Goal: Information Seeking & Learning: Learn about a topic

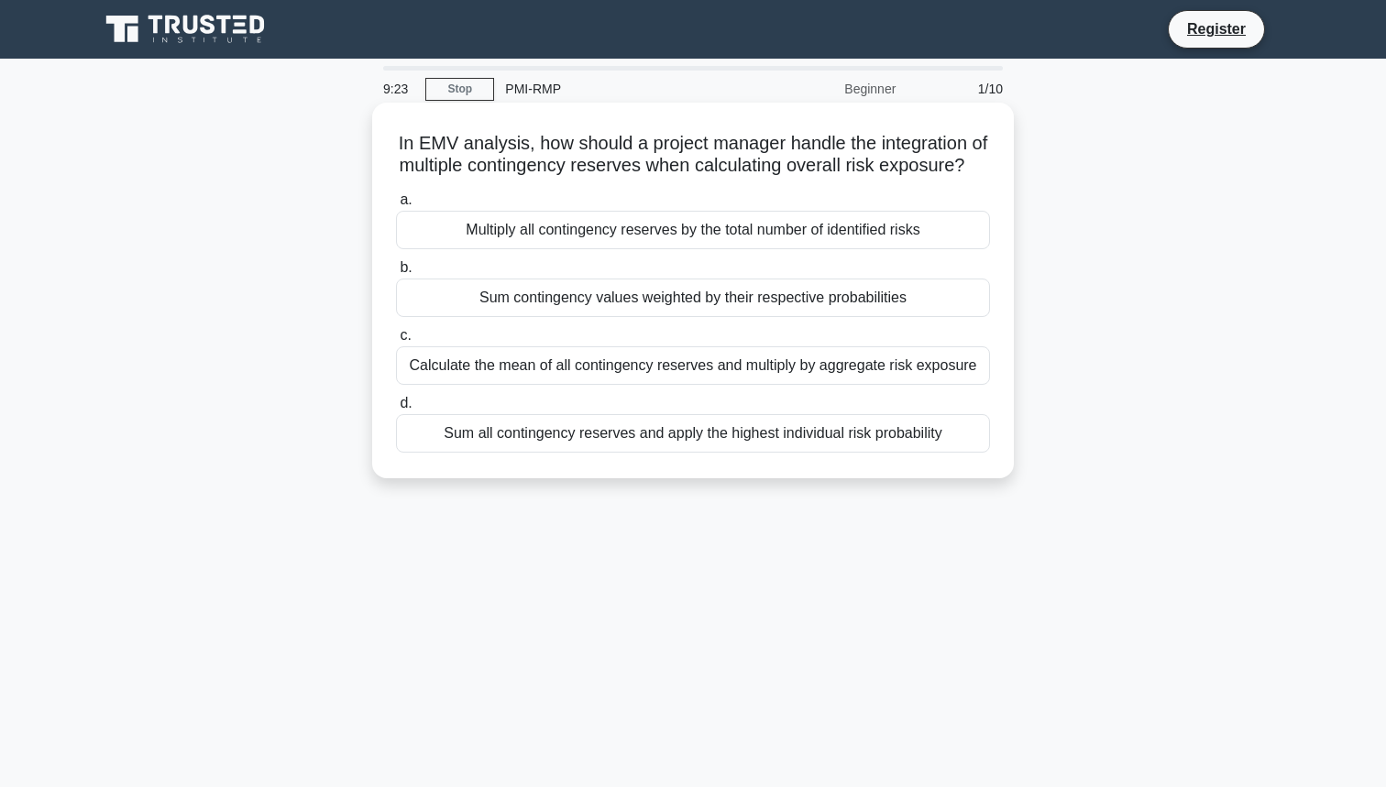
click at [612, 307] on div "Sum contingency values weighted by their respective probabilities" at bounding box center [693, 298] width 594 height 38
click at [396, 274] on input "b. Sum contingency values weighted by their respective probabilities" at bounding box center [396, 268] width 0 height 12
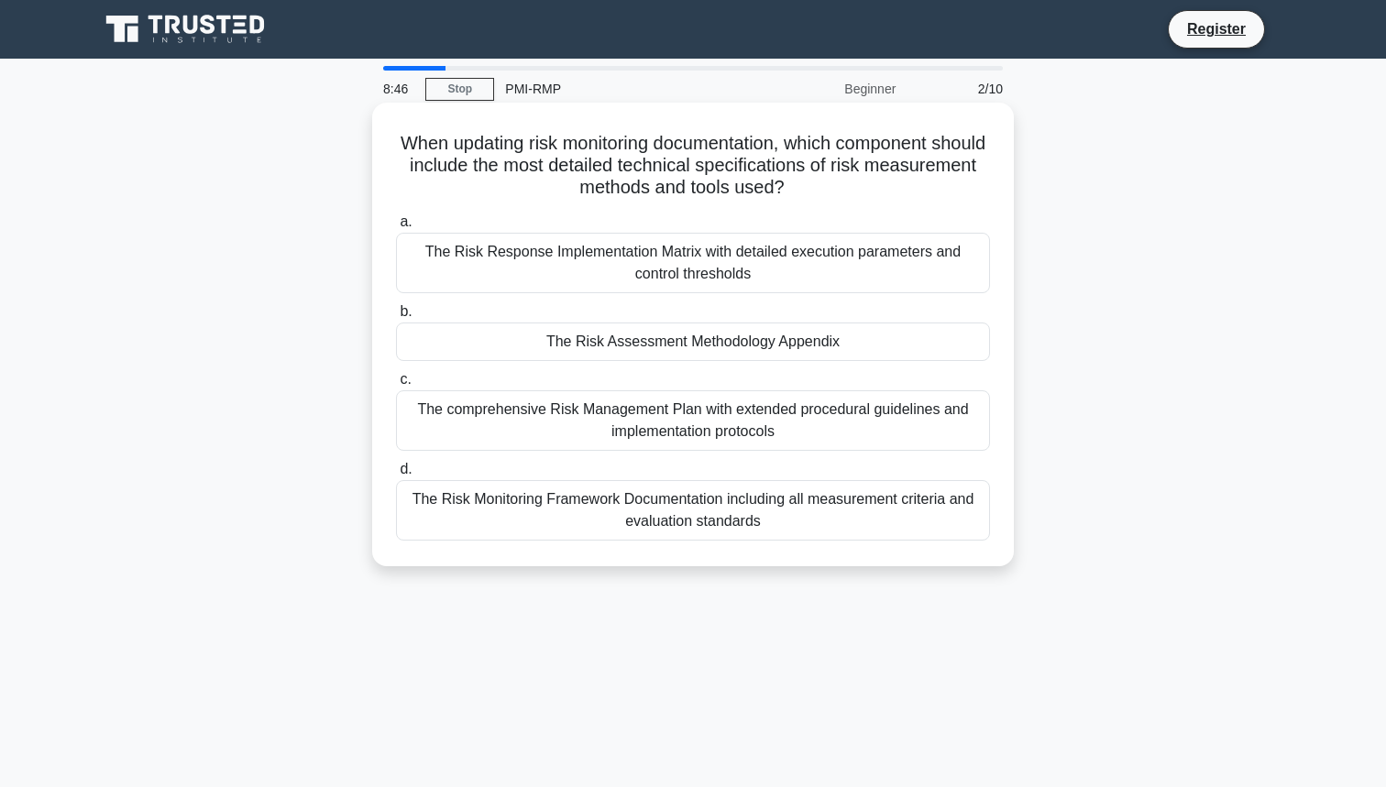
click at [610, 416] on div "The comprehensive Risk Management Plan with extended procedural guidelines and …" at bounding box center [693, 420] width 594 height 60
click at [396, 386] on input "c. The comprehensive Risk Management Plan with extended procedural guidelines a…" at bounding box center [396, 380] width 0 height 12
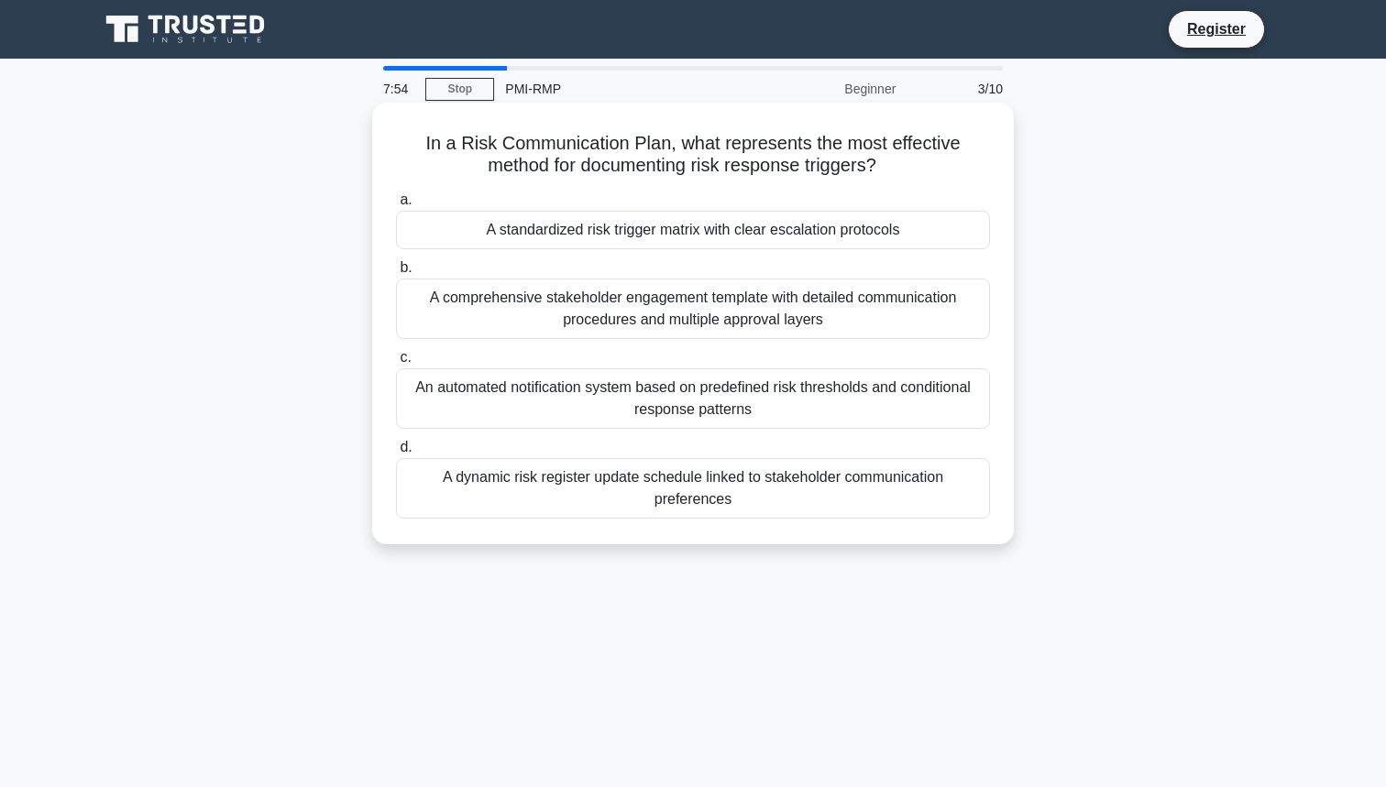
click at [665, 302] on div "A comprehensive stakeholder engagement template with detailed communication pro…" at bounding box center [693, 309] width 594 height 60
click at [396, 274] on input "b. A comprehensive stakeholder engagement template with detailed communication …" at bounding box center [396, 268] width 0 height 12
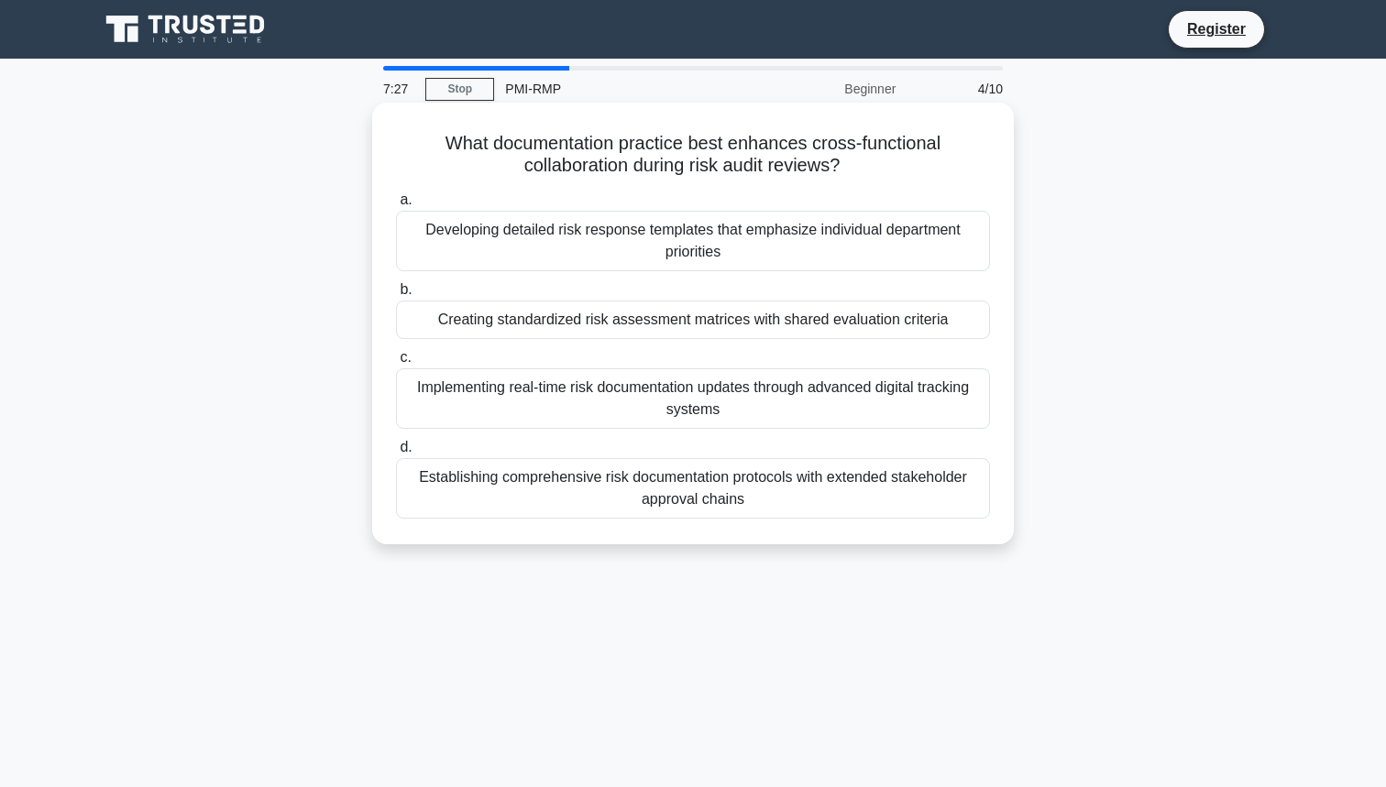
click at [661, 497] on div "Establishing comprehensive risk documentation protocols with extended stakehold…" at bounding box center [693, 488] width 594 height 60
click at [396, 454] on input "d. Establishing comprehensive risk documentation protocols with extended stakeh…" at bounding box center [396, 448] width 0 height 12
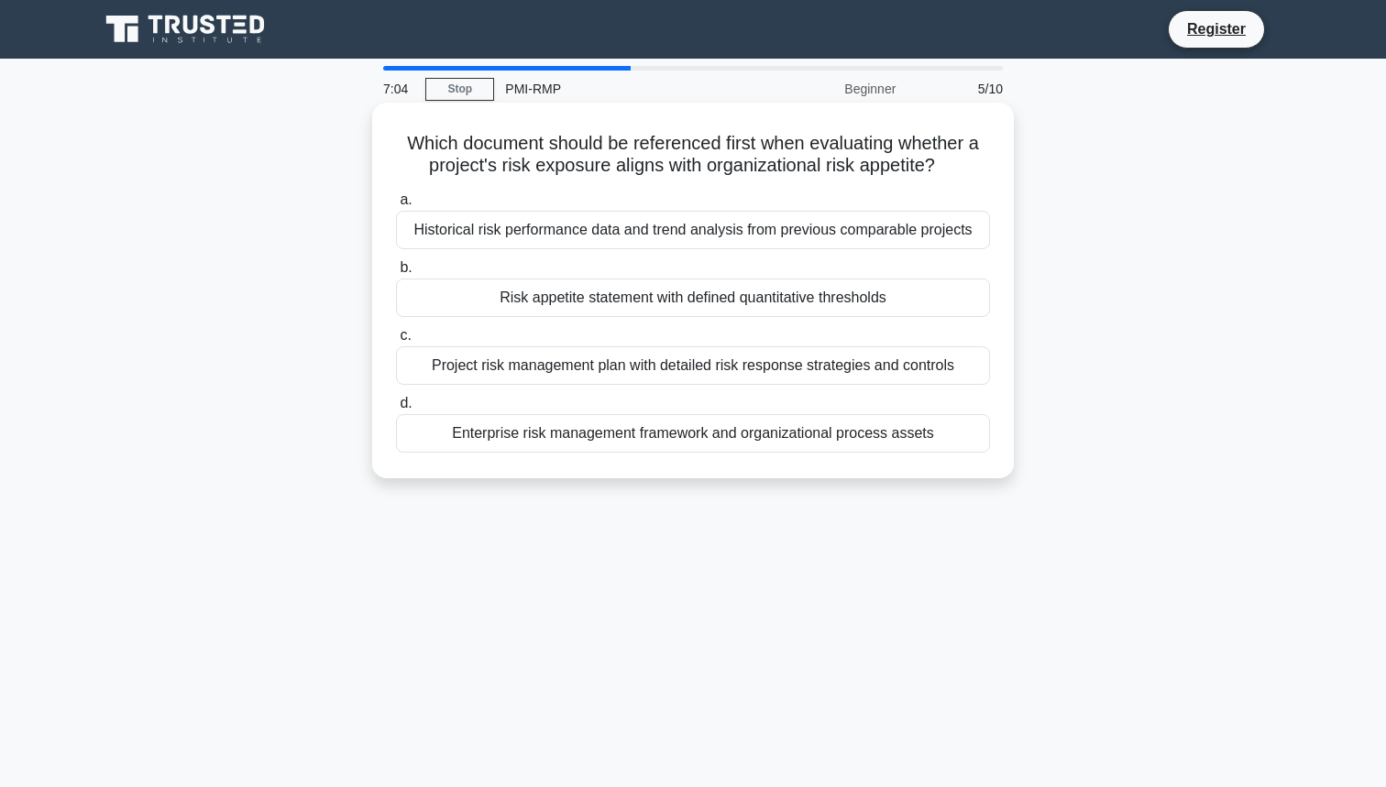
click at [673, 434] on div "Enterprise risk management framework and organizational process assets" at bounding box center [693, 433] width 594 height 38
click at [396, 410] on input "d. Enterprise risk management framework and organizational process assets" at bounding box center [396, 404] width 0 height 12
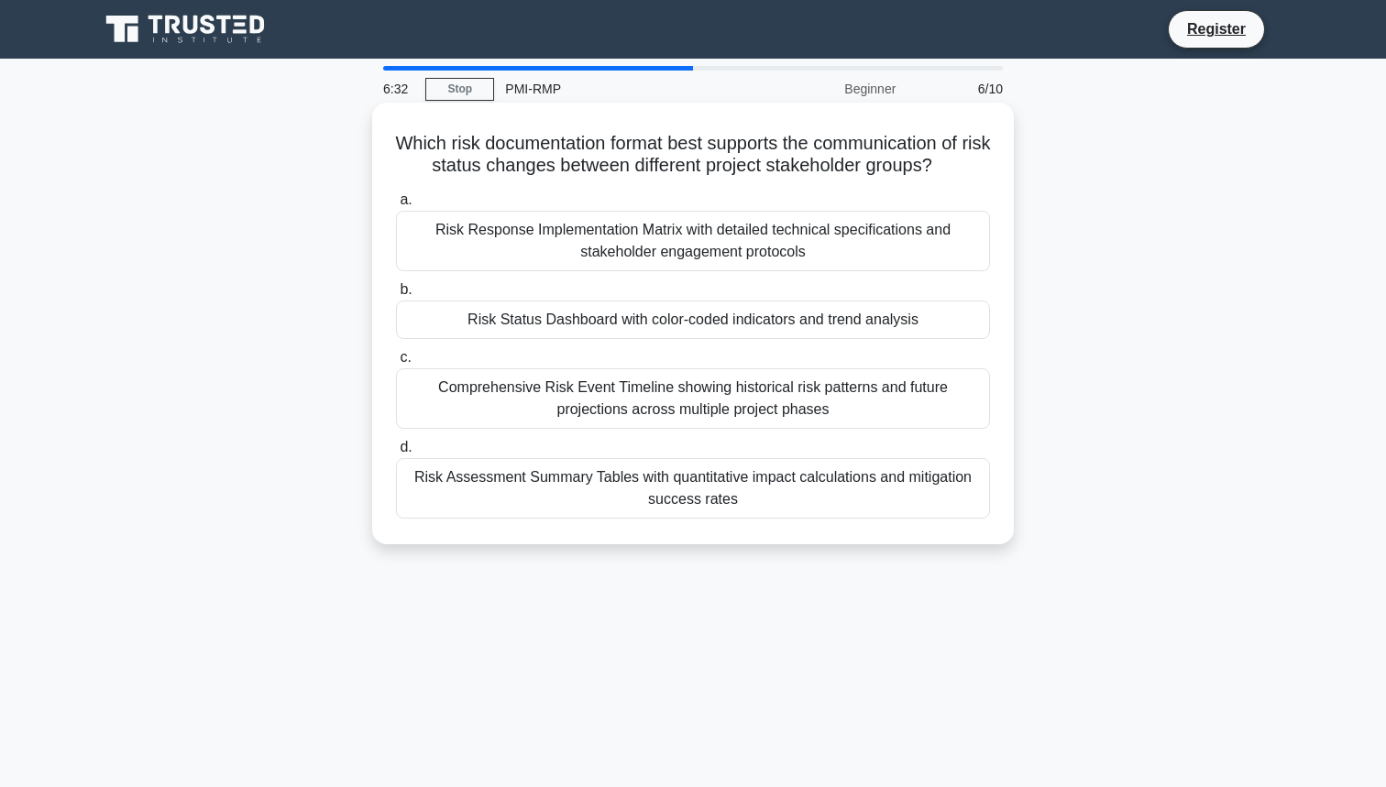
click at [701, 390] on div "Comprehensive Risk Event Timeline showing historical risk patterns and future p…" at bounding box center [693, 398] width 594 height 60
click at [396, 364] on input "c. Comprehensive Risk Event Timeline showing historical risk patterns and futur…" at bounding box center [396, 358] width 0 height 12
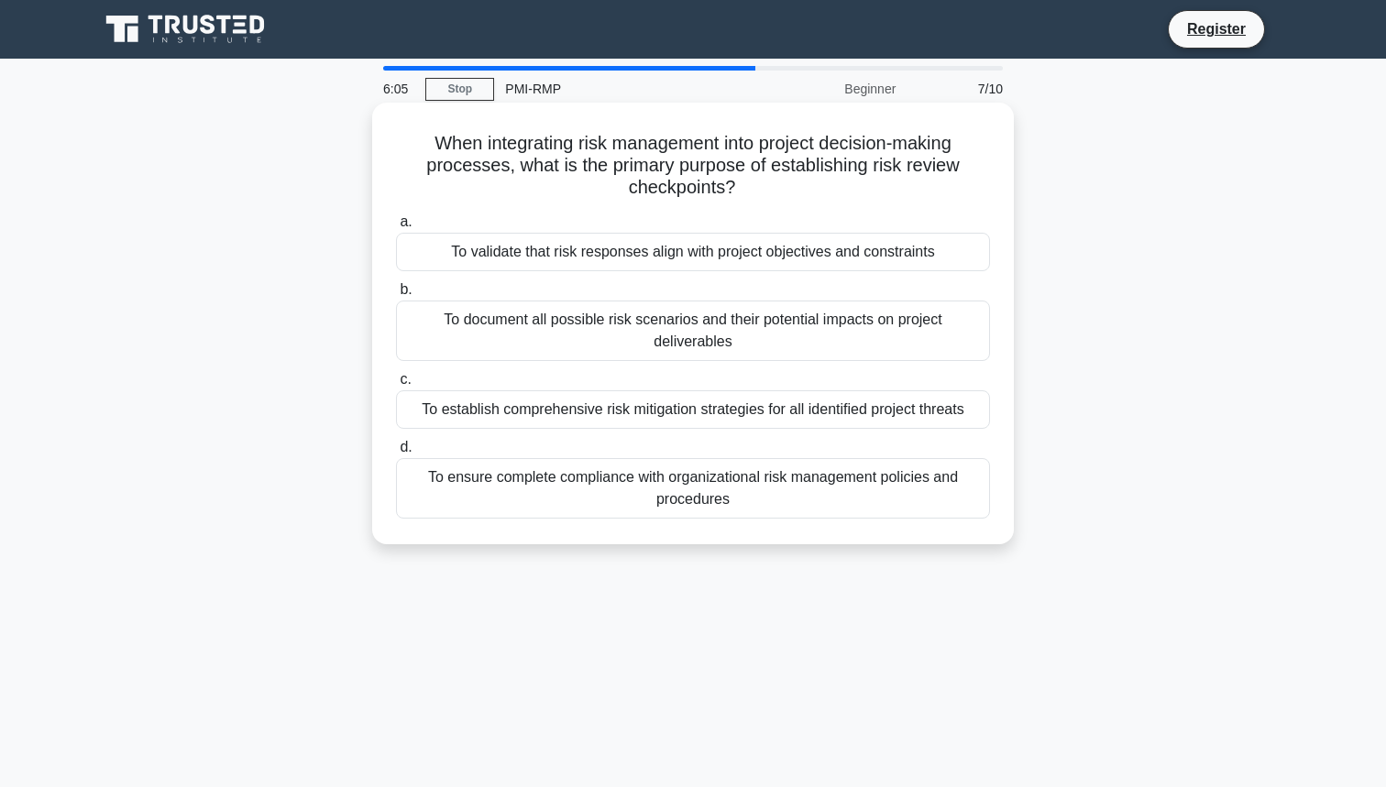
click at [683, 412] on div "To establish comprehensive risk mitigation strategies for all identified projec…" at bounding box center [693, 409] width 594 height 38
click at [396, 386] on input "c. To establish comprehensive risk mitigation strategies for all identified pro…" at bounding box center [396, 380] width 0 height 12
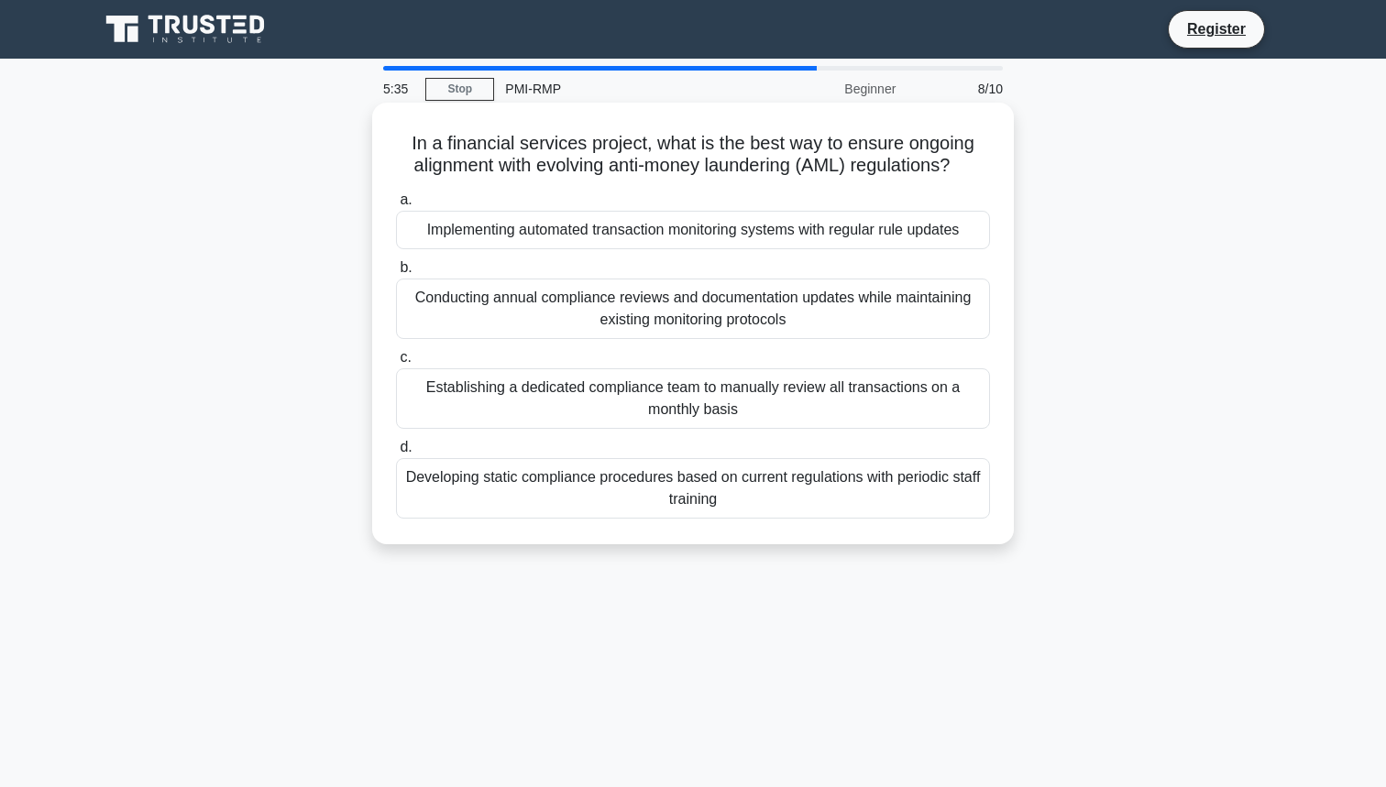
click at [683, 295] on div "Conducting annual compliance reviews and documentation updates while maintainin…" at bounding box center [693, 309] width 594 height 60
click at [396, 274] on input "b. Conducting annual compliance reviews and documentation updates while maintai…" at bounding box center [396, 268] width 0 height 12
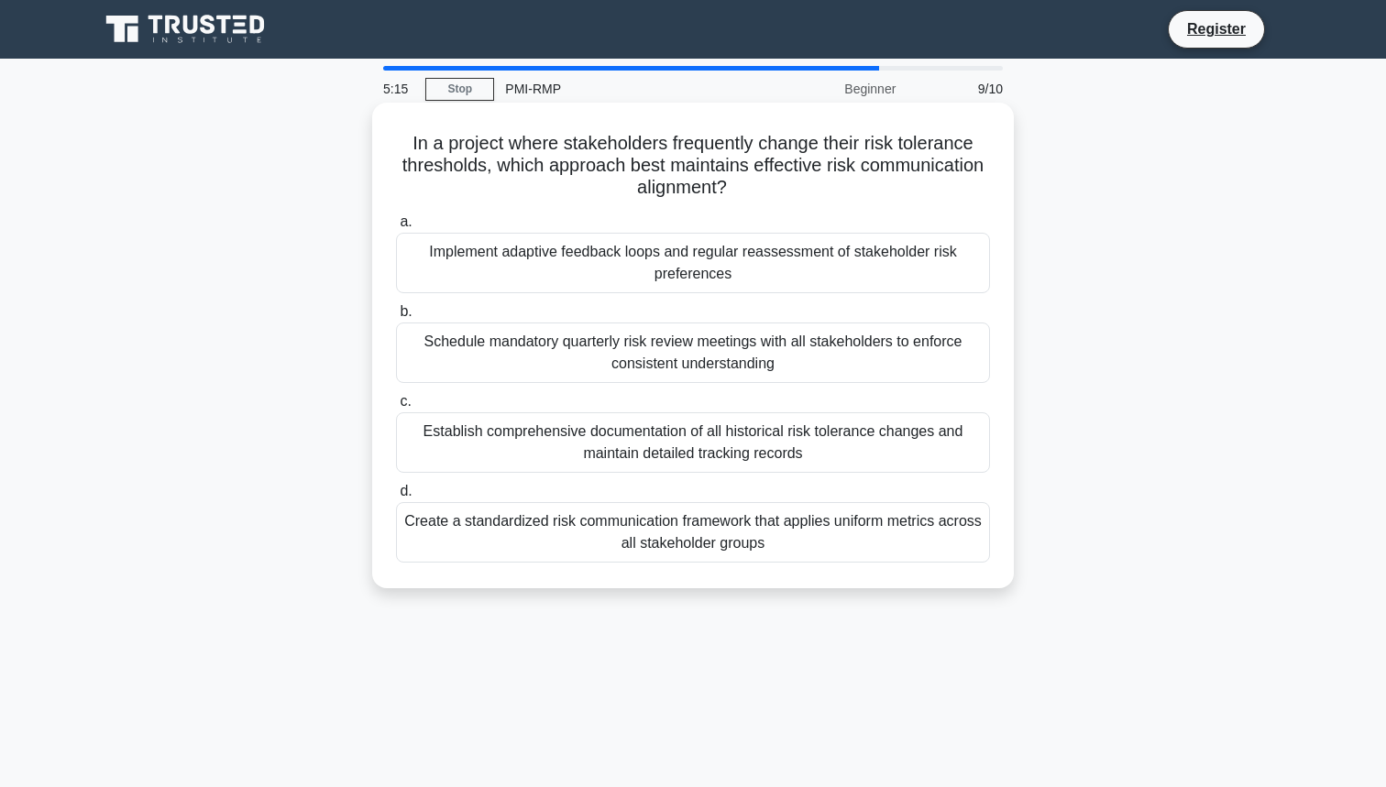
click at [658, 277] on div "Implement adaptive feedback loops and regular reassessment of stakeholder risk …" at bounding box center [693, 263] width 594 height 60
click at [396, 228] on input "a. Implement adaptive feedback loops and regular reassessment of stakeholder ri…" at bounding box center [396, 222] width 0 height 12
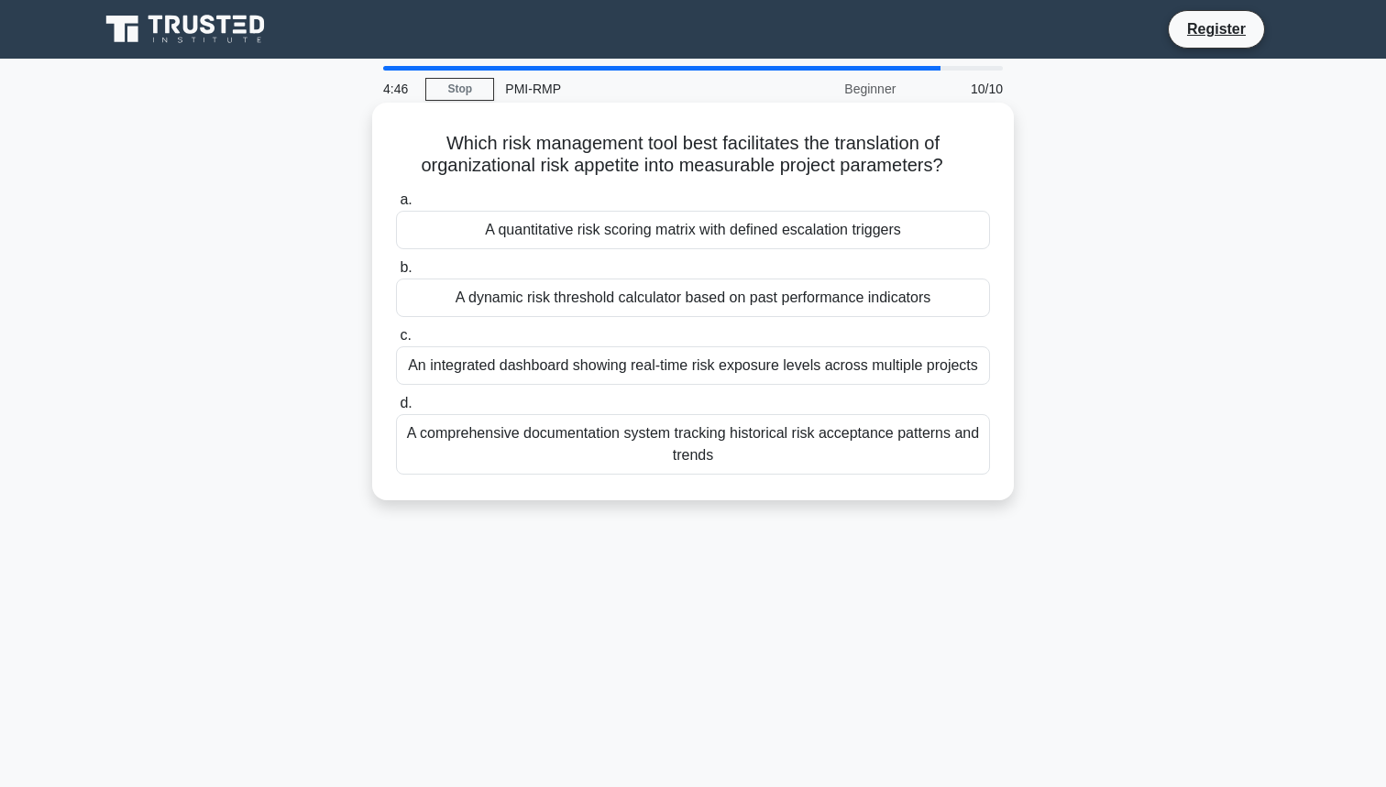
click at [636, 364] on div "An integrated dashboard showing real-time risk exposure levels across multiple …" at bounding box center [693, 365] width 594 height 38
click at [396, 342] on input "c. An integrated dashboard showing real-time risk exposure levels across multip…" at bounding box center [396, 336] width 0 height 12
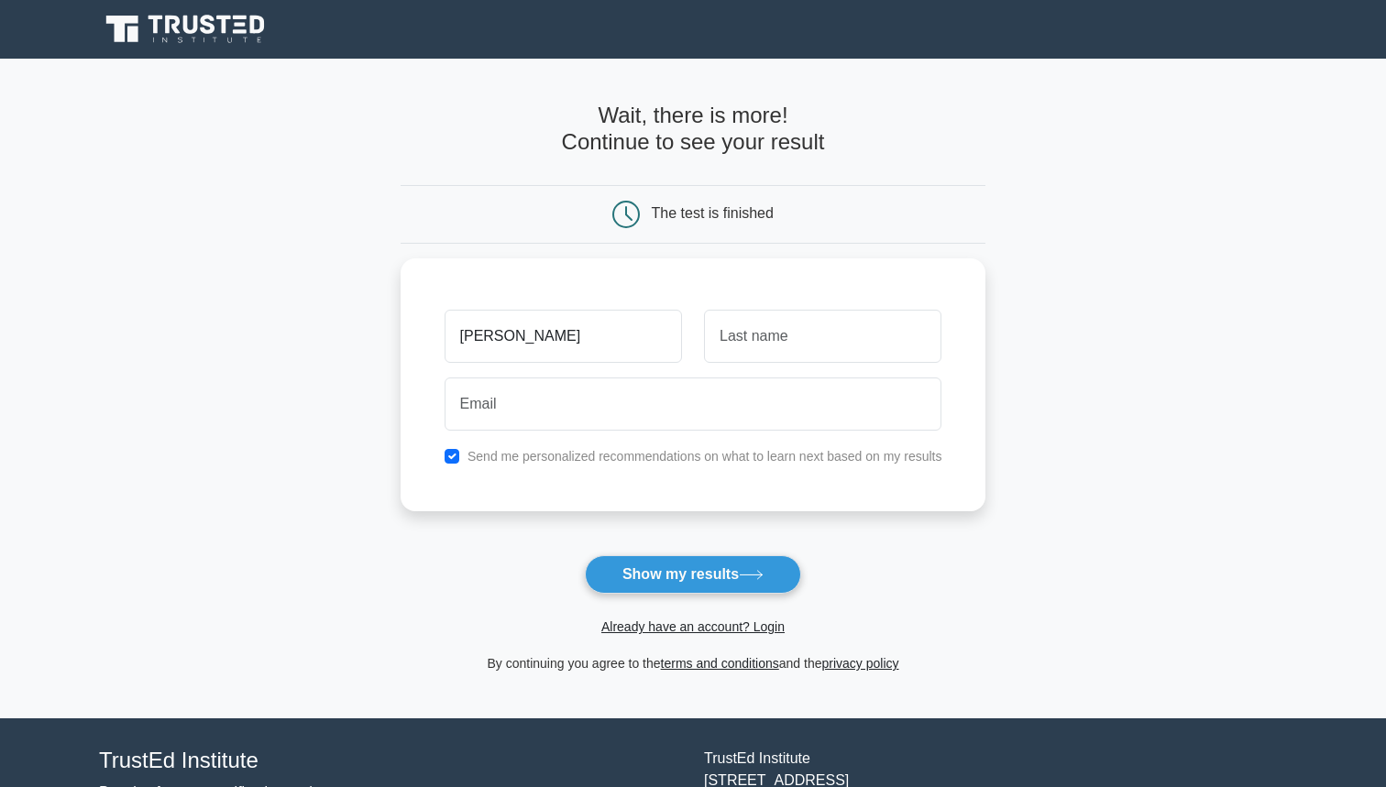
type input "[PERSON_NAME]"
type input "Nizar"
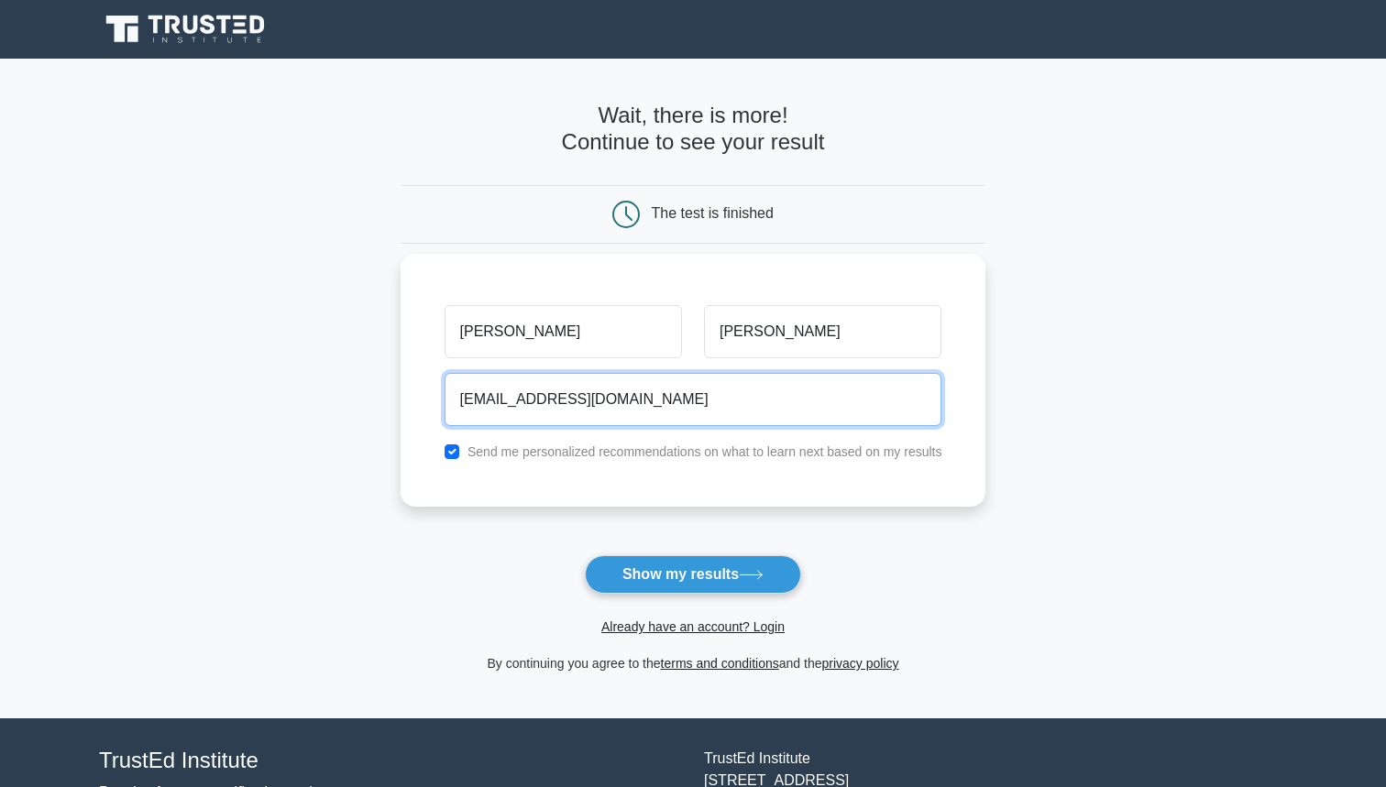
type input "nahasnizar@gmail.com"
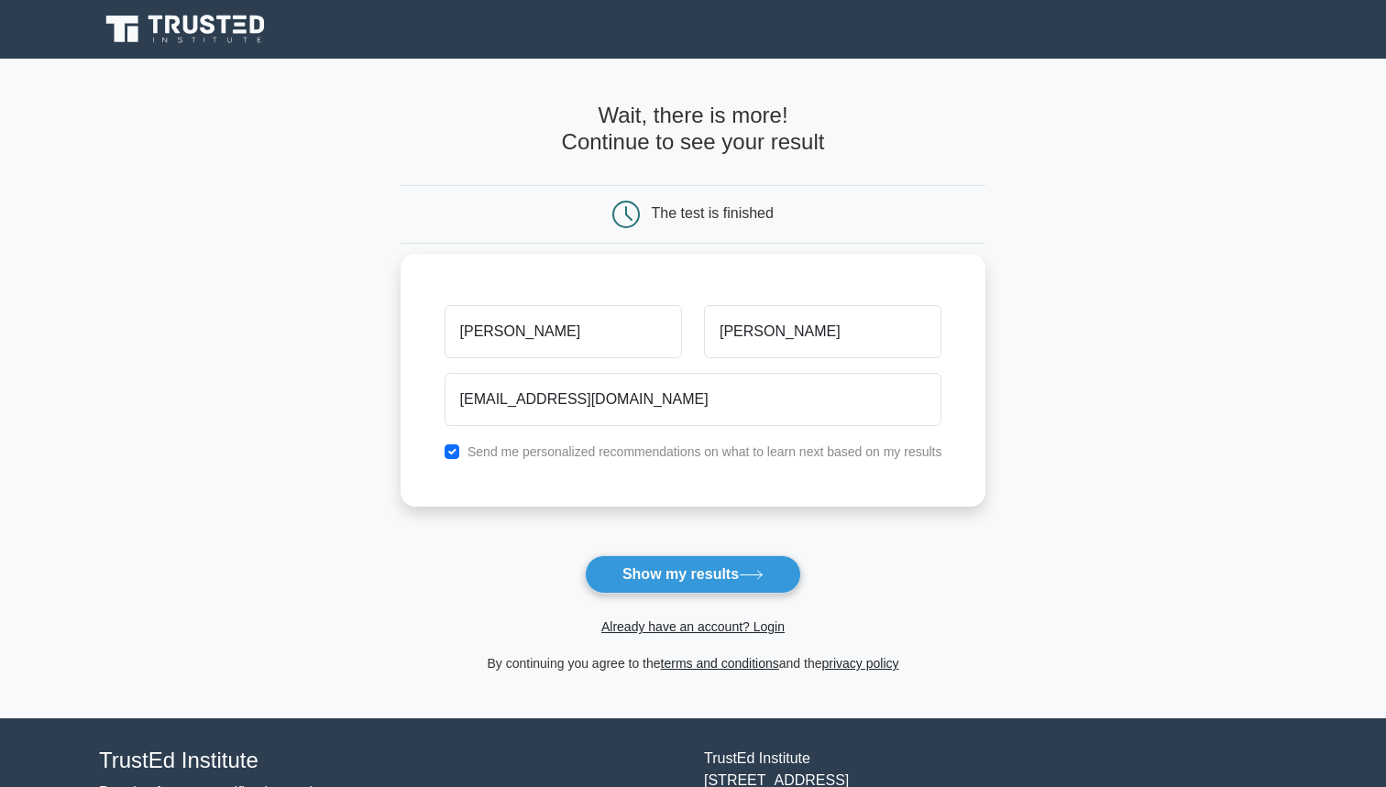
click at [626, 450] on label "Send me personalized recommendations on what to learn next based on my results" at bounding box center [704, 452] width 475 height 15
click at [458, 452] on input "checkbox" at bounding box center [452, 452] width 15 height 15
click at [577, 452] on label "Send me personalized recommendations on what to learn next based on my results" at bounding box center [704, 452] width 475 height 15
click at [454, 450] on input "checkbox" at bounding box center [452, 452] width 15 height 15
checkbox input "true"
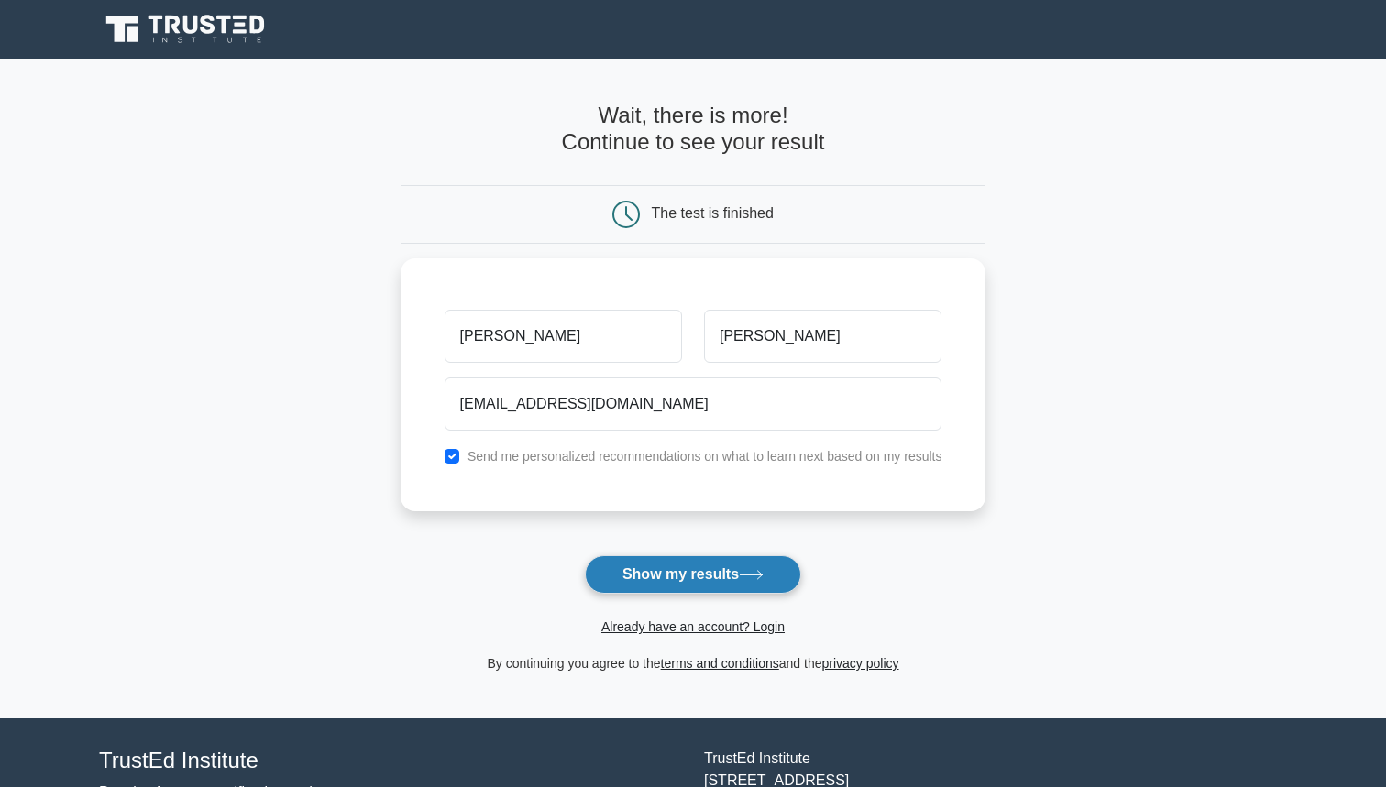
click at [661, 566] on button "Show my results" at bounding box center [693, 574] width 216 height 38
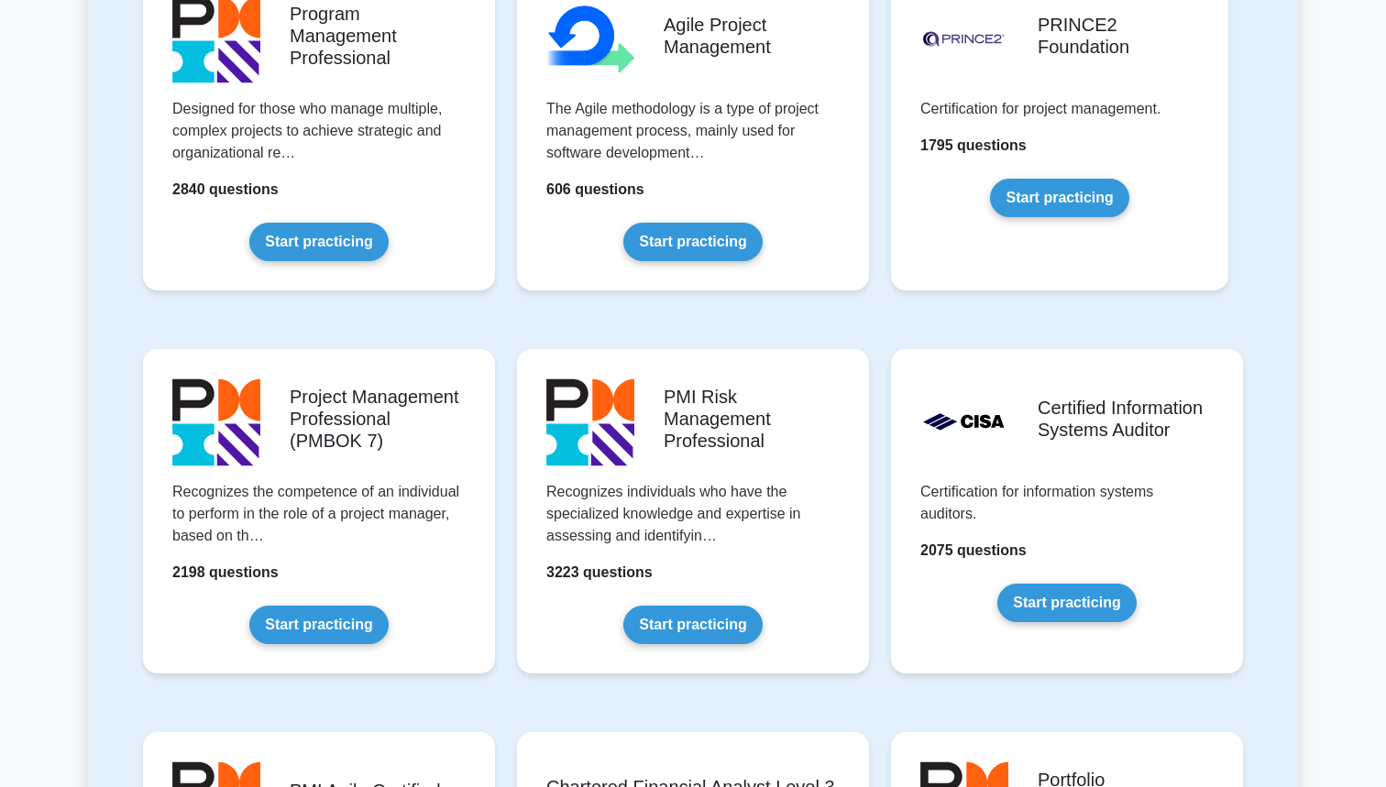
scroll to position [61, 0]
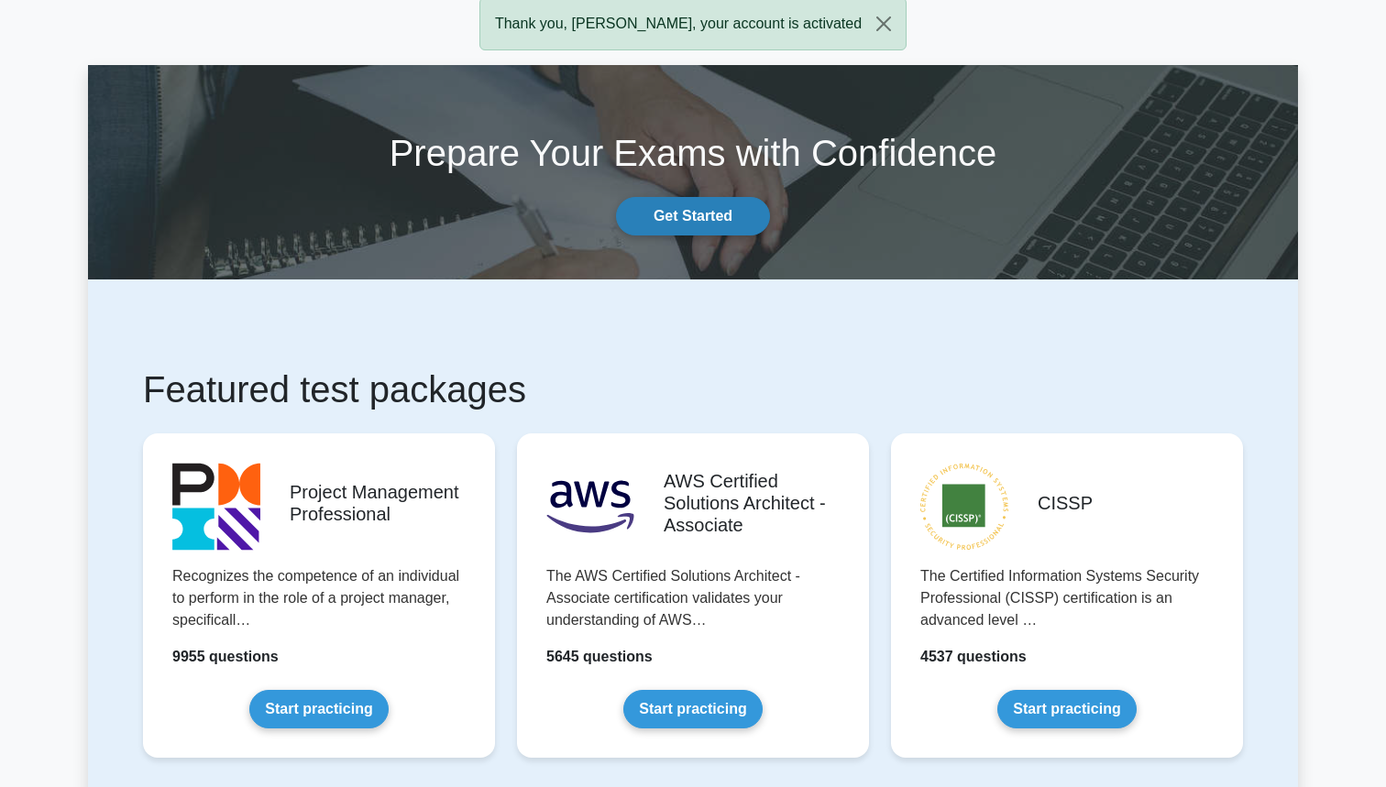
click at [719, 220] on link "Get Started" at bounding box center [693, 216] width 154 height 38
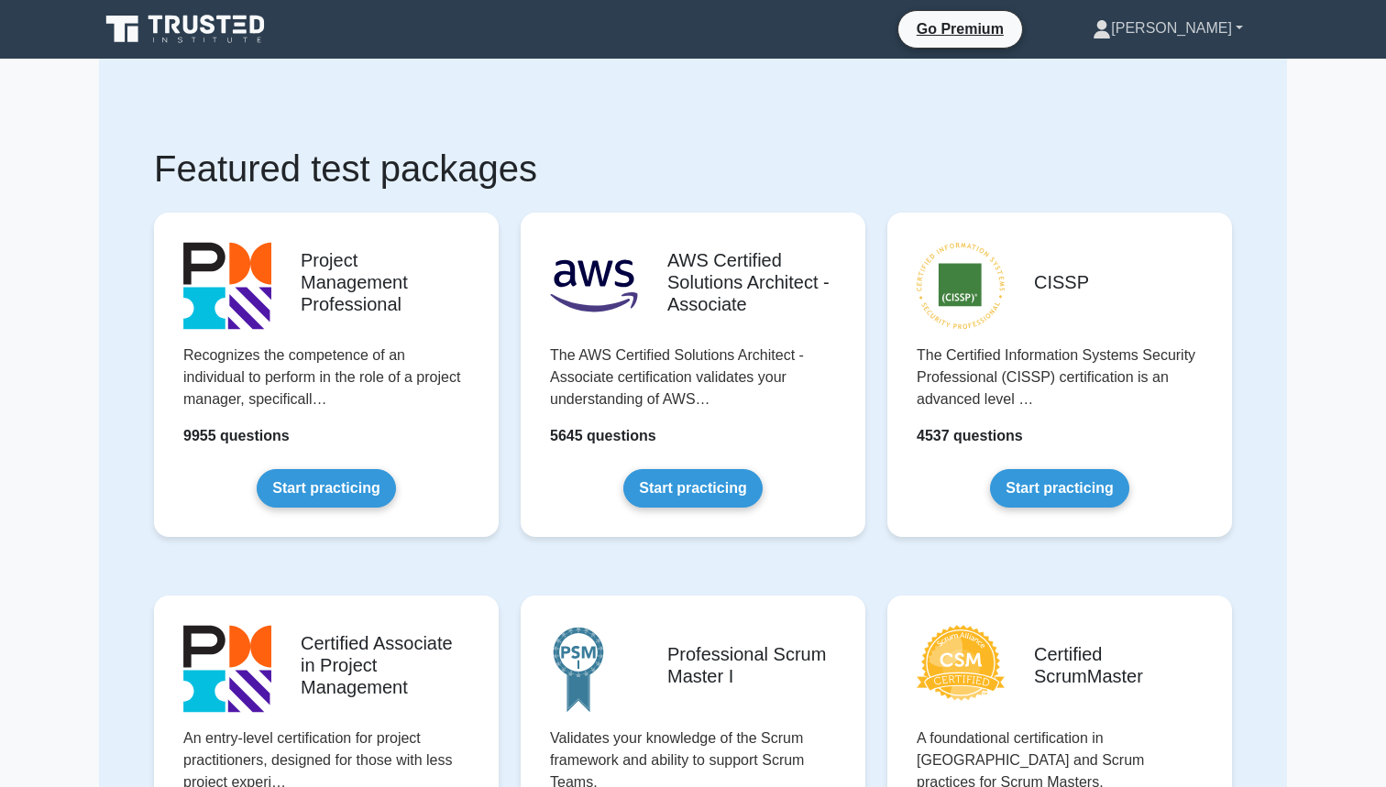
click at [1240, 24] on link "[PERSON_NAME]" at bounding box center [1168, 28] width 238 height 37
click at [1194, 64] on link "Profile" at bounding box center [1121, 71] width 145 height 29
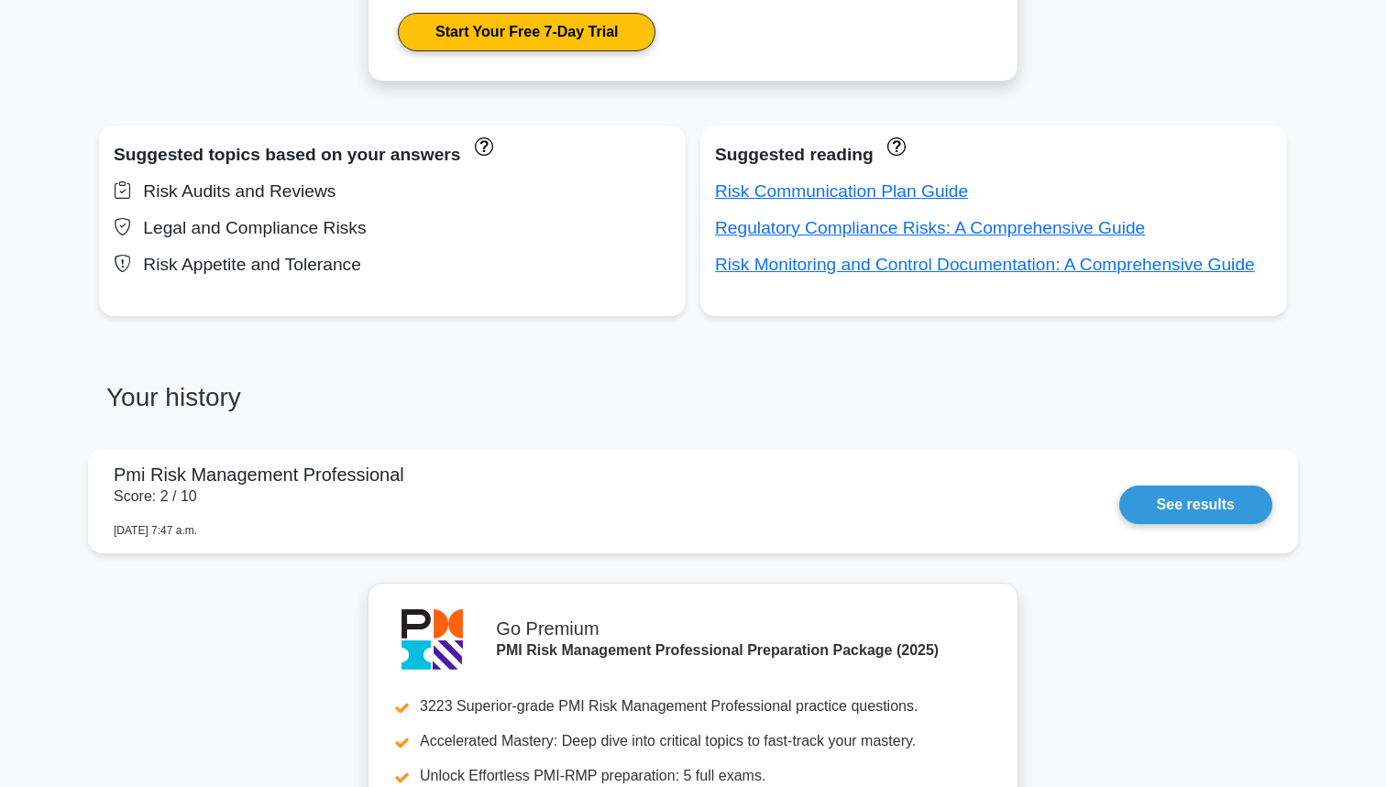
scroll to position [1188, 0]
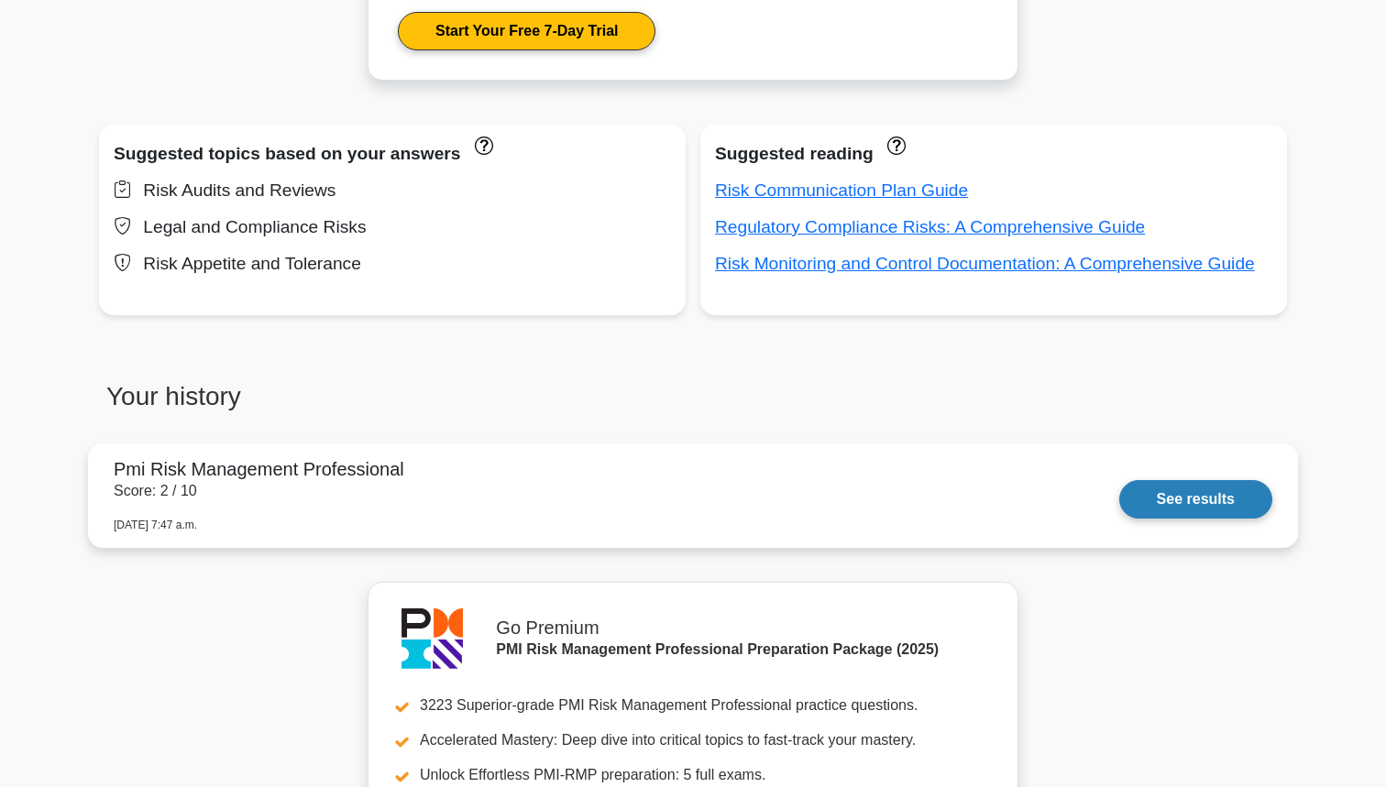
click at [1190, 490] on link "See results" at bounding box center [1195, 499] width 153 height 38
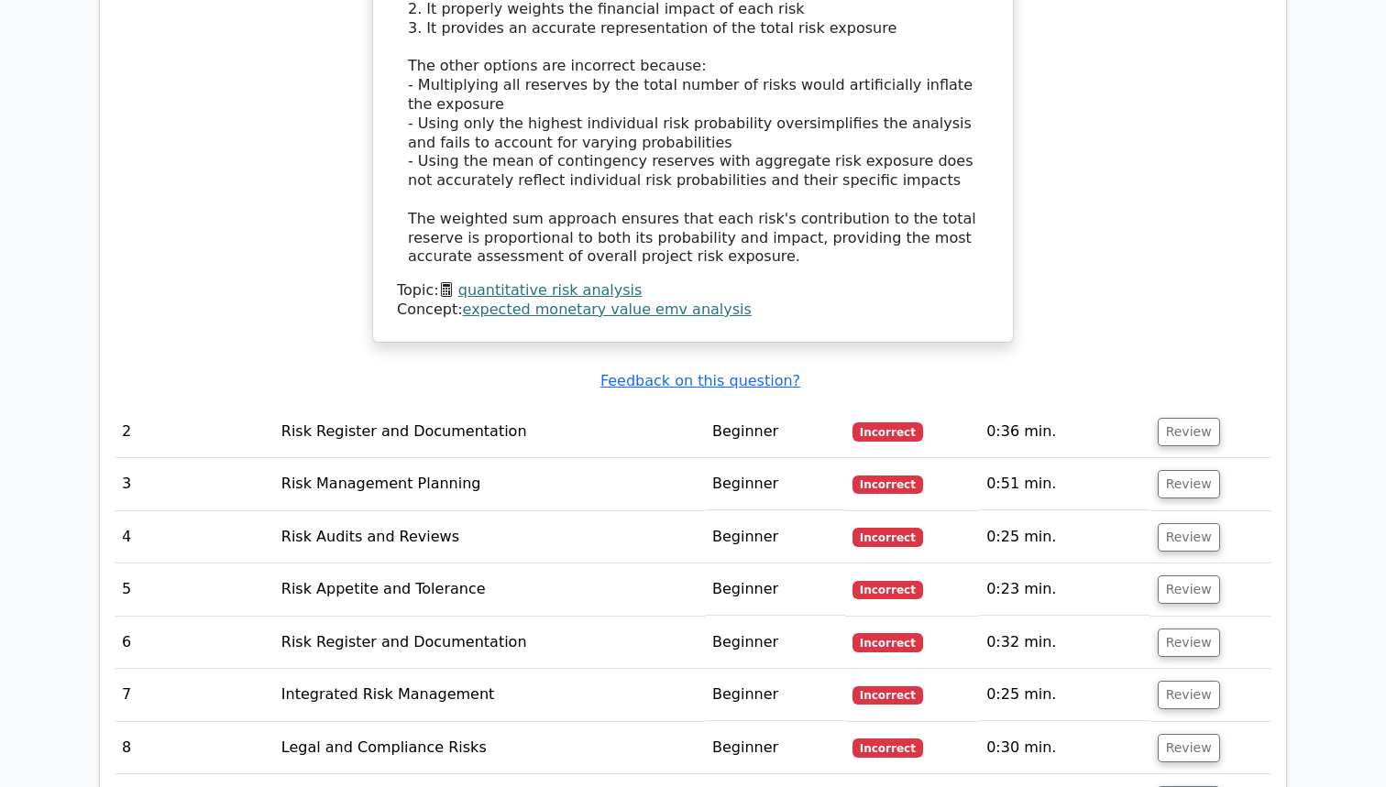
scroll to position [2276, 0]
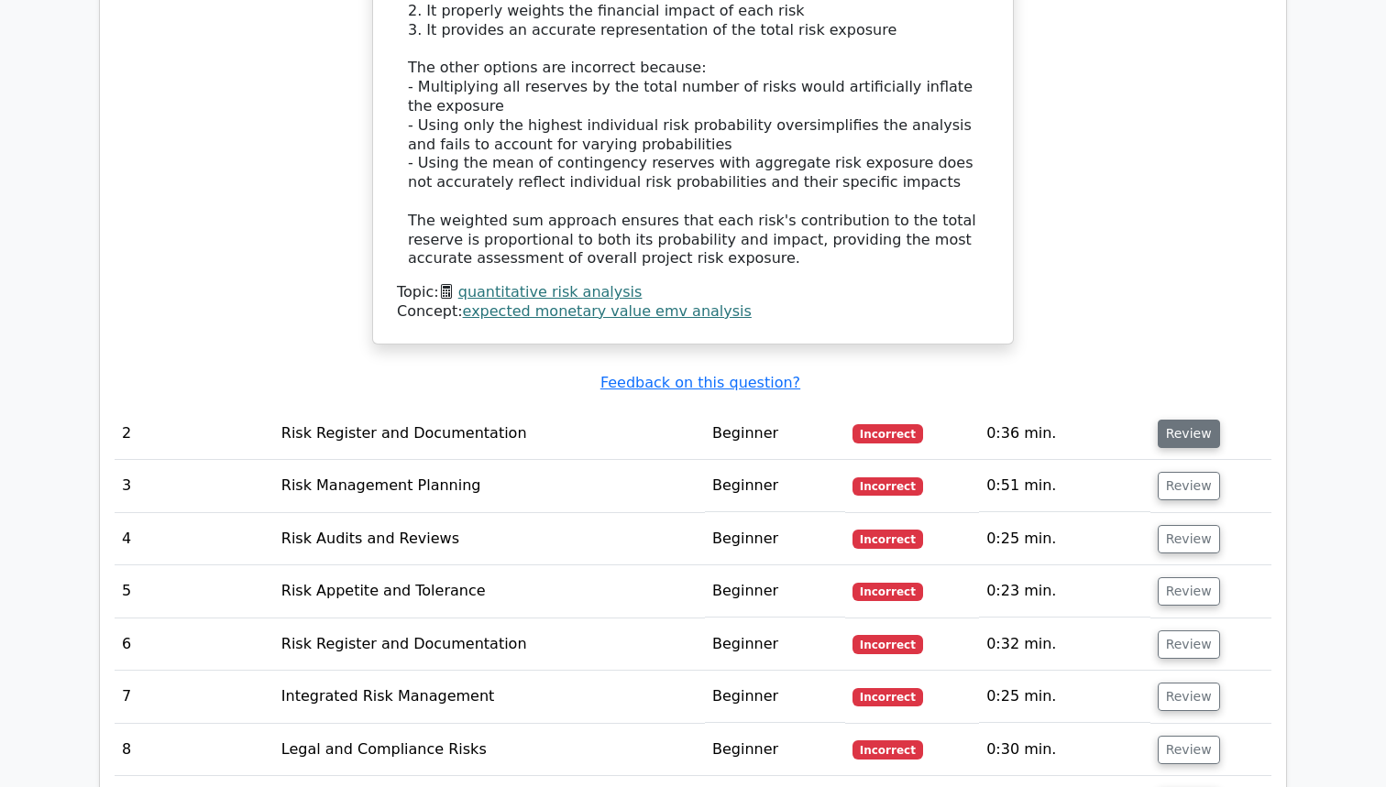
click at [1205, 420] on button "Review" at bounding box center [1189, 434] width 62 height 28
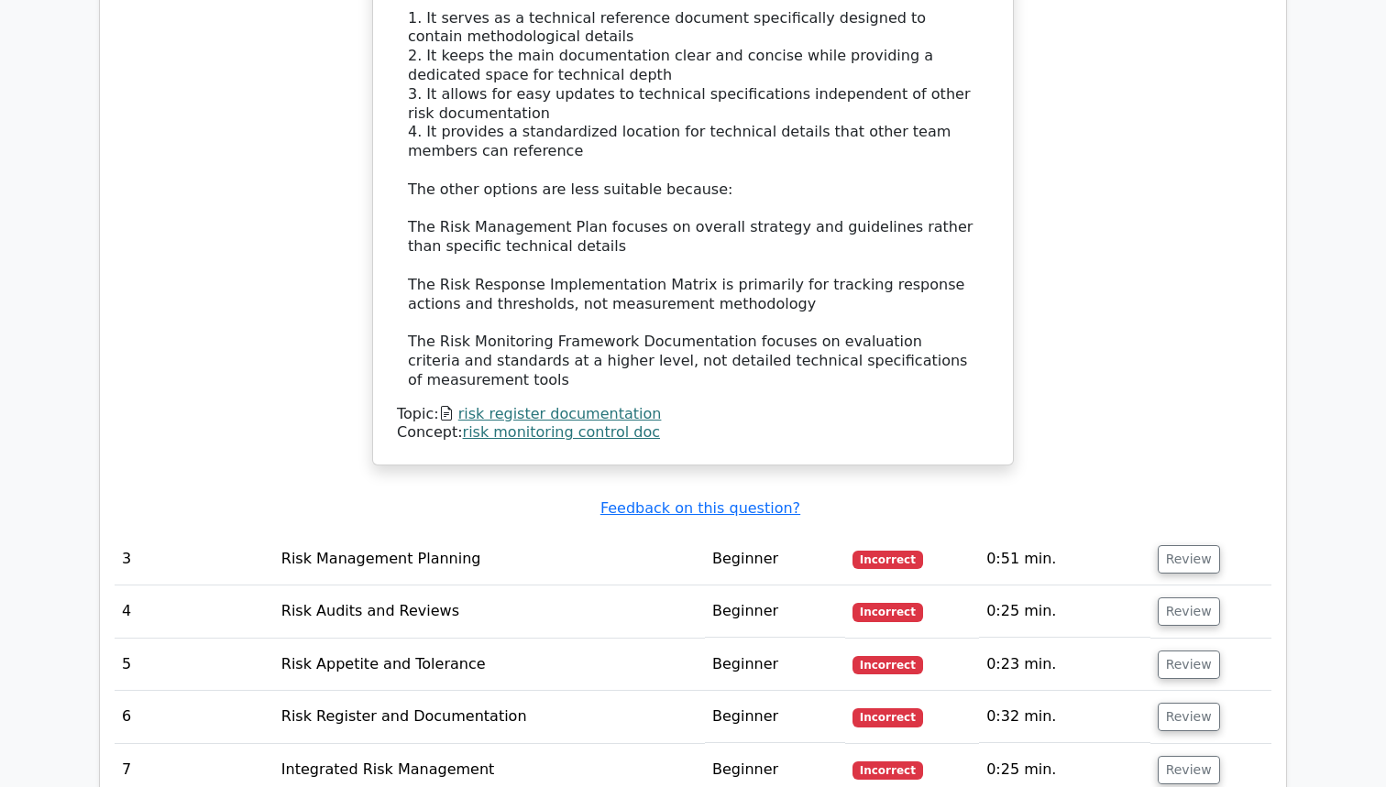
scroll to position [3309, 0]
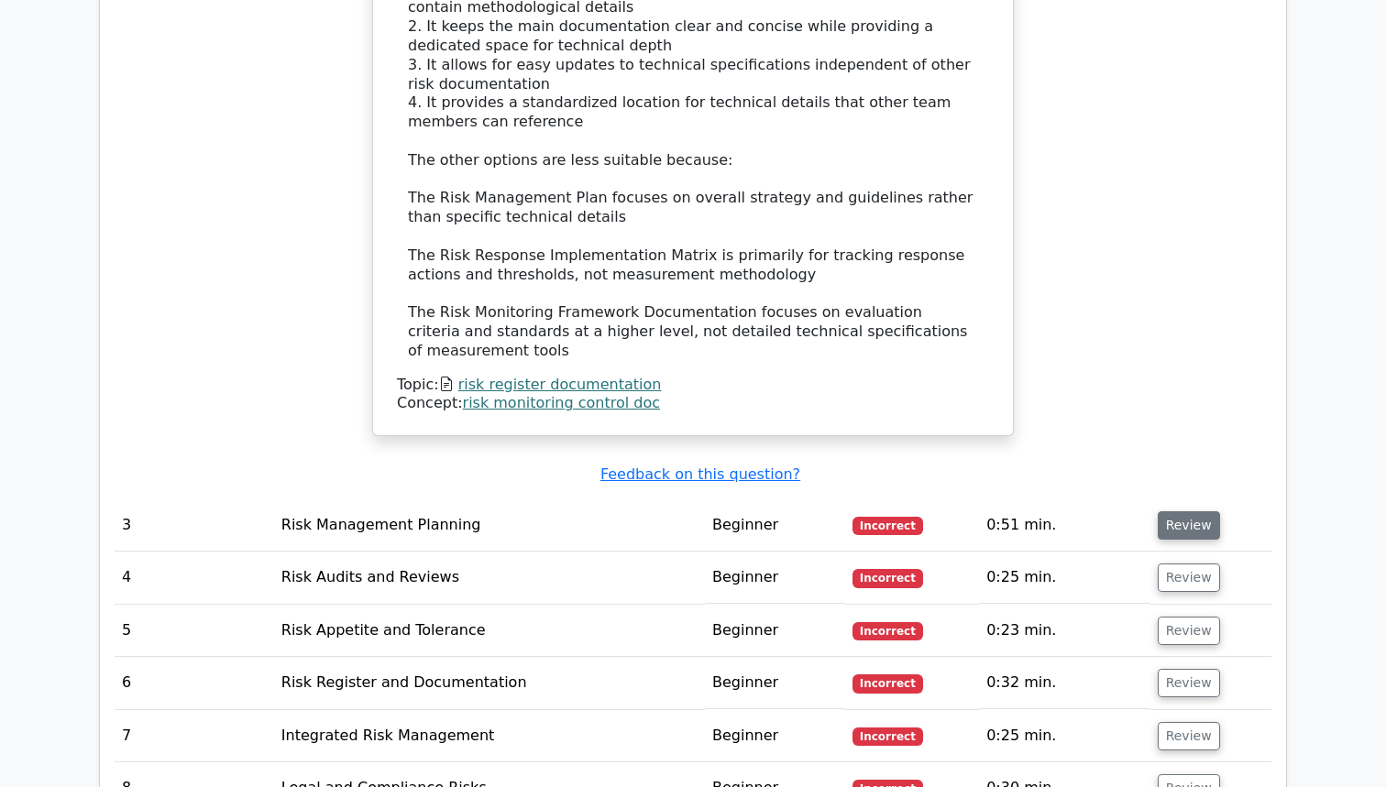
click at [1172, 511] on button "Review" at bounding box center [1189, 525] width 62 height 28
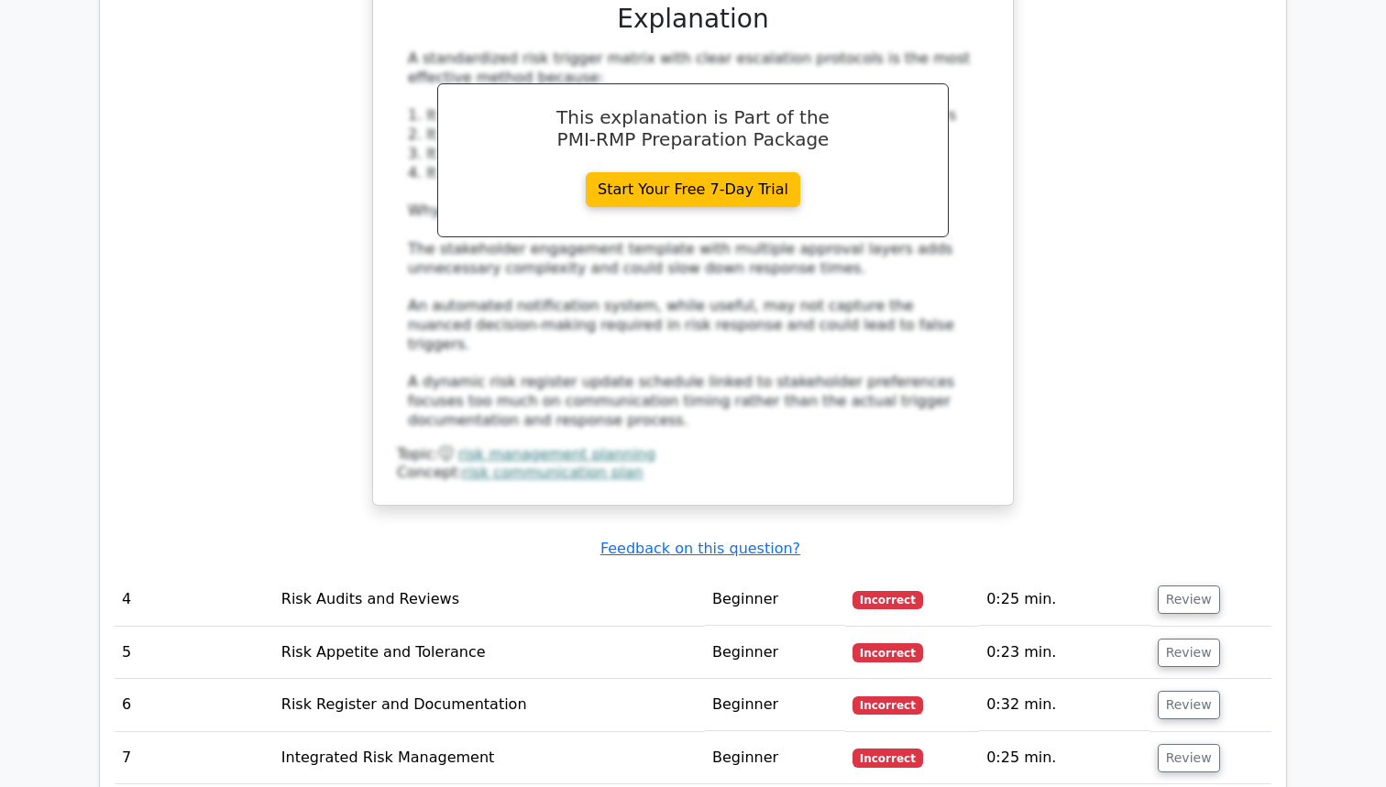
scroll to position [4352, 0]
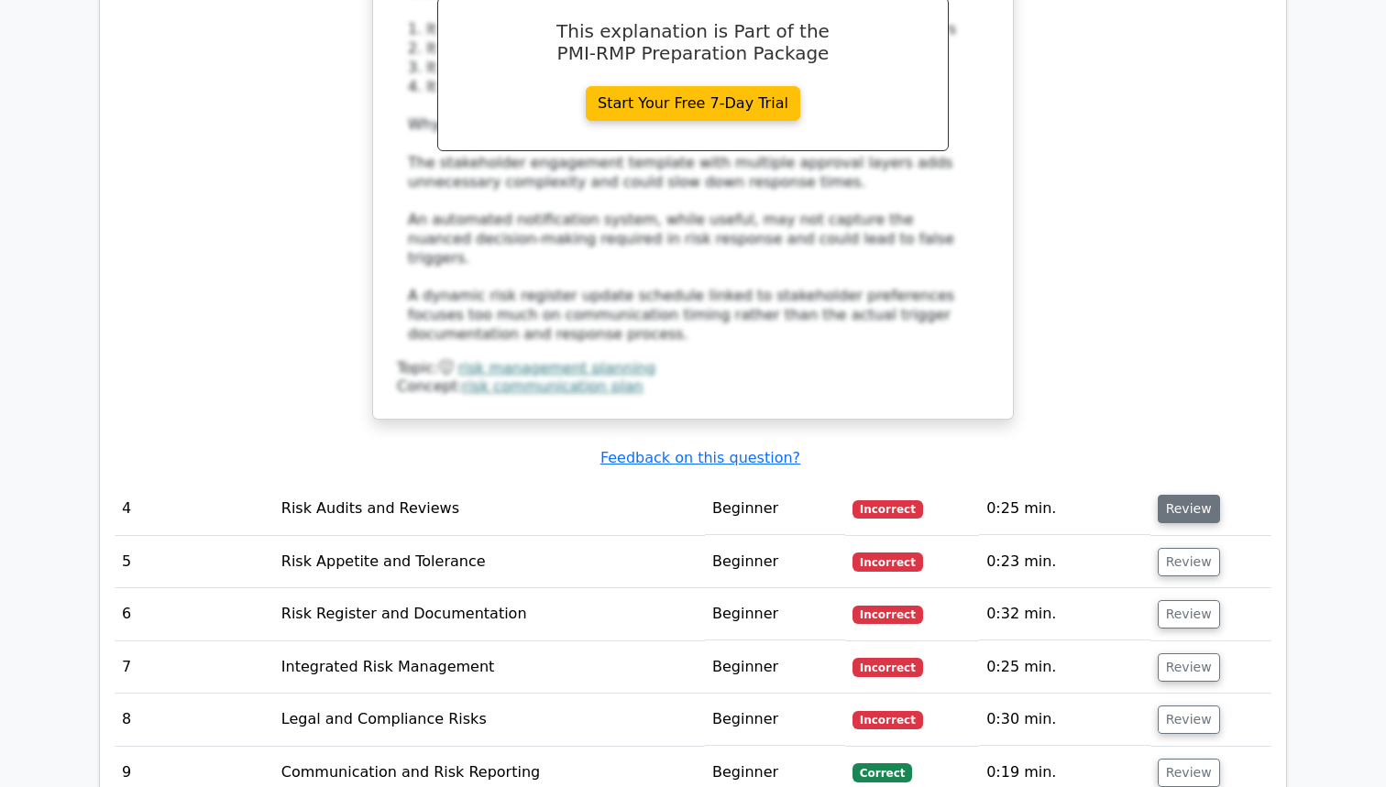
click at [1184, 495] on button "Review" at bounding box center [1189, 509] width 62 height 28
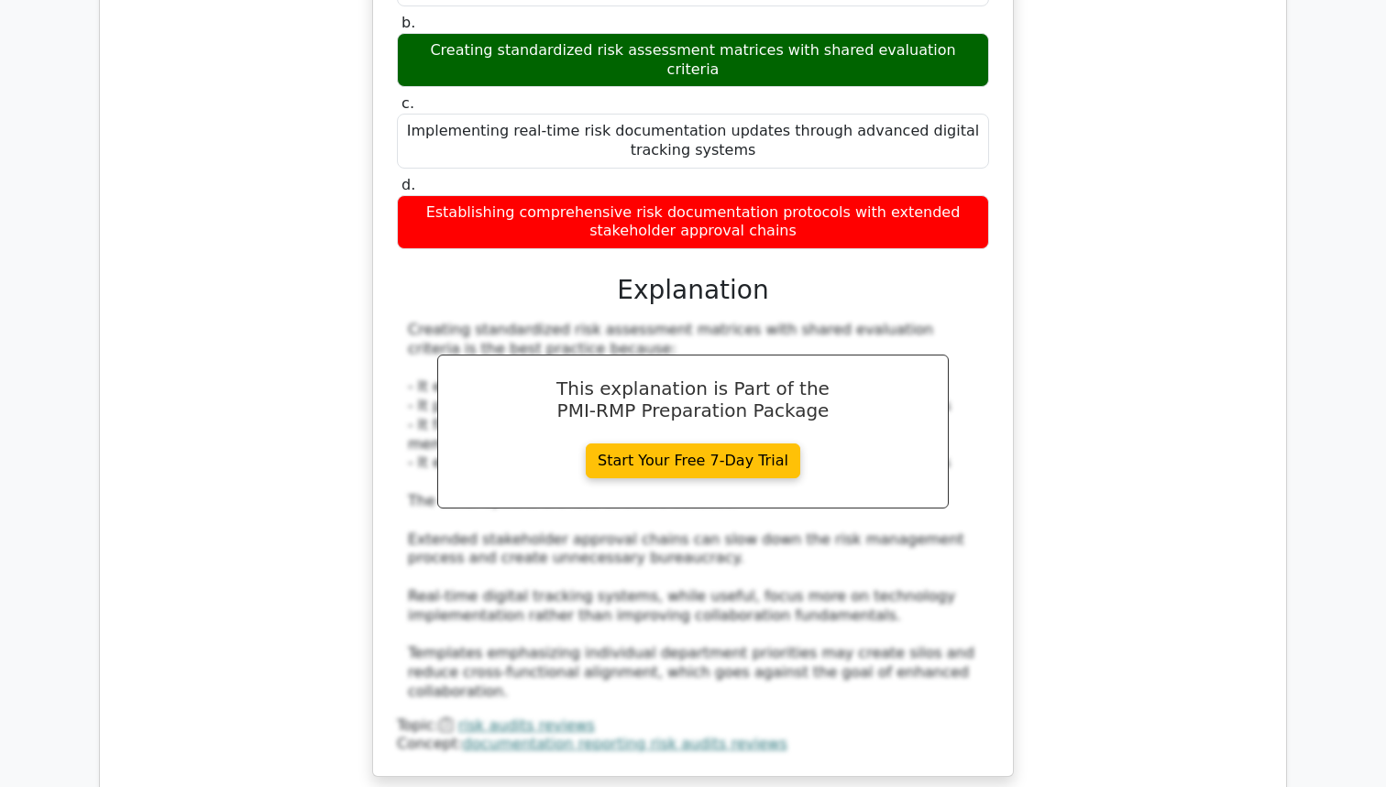
scroll to position [5211, 0]
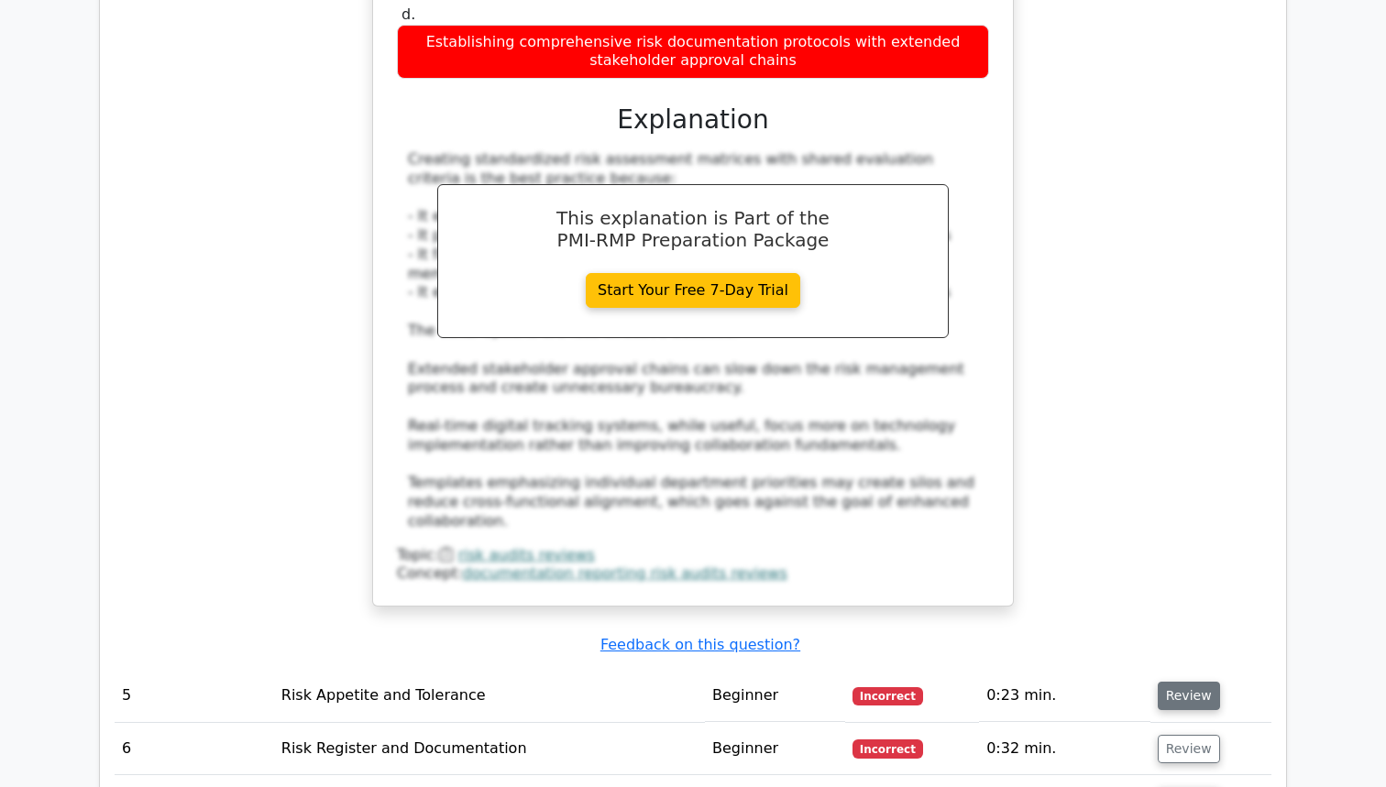
click at [1167, 682] on button "Review" at bounding box center [1189, 696] width 62 height 28
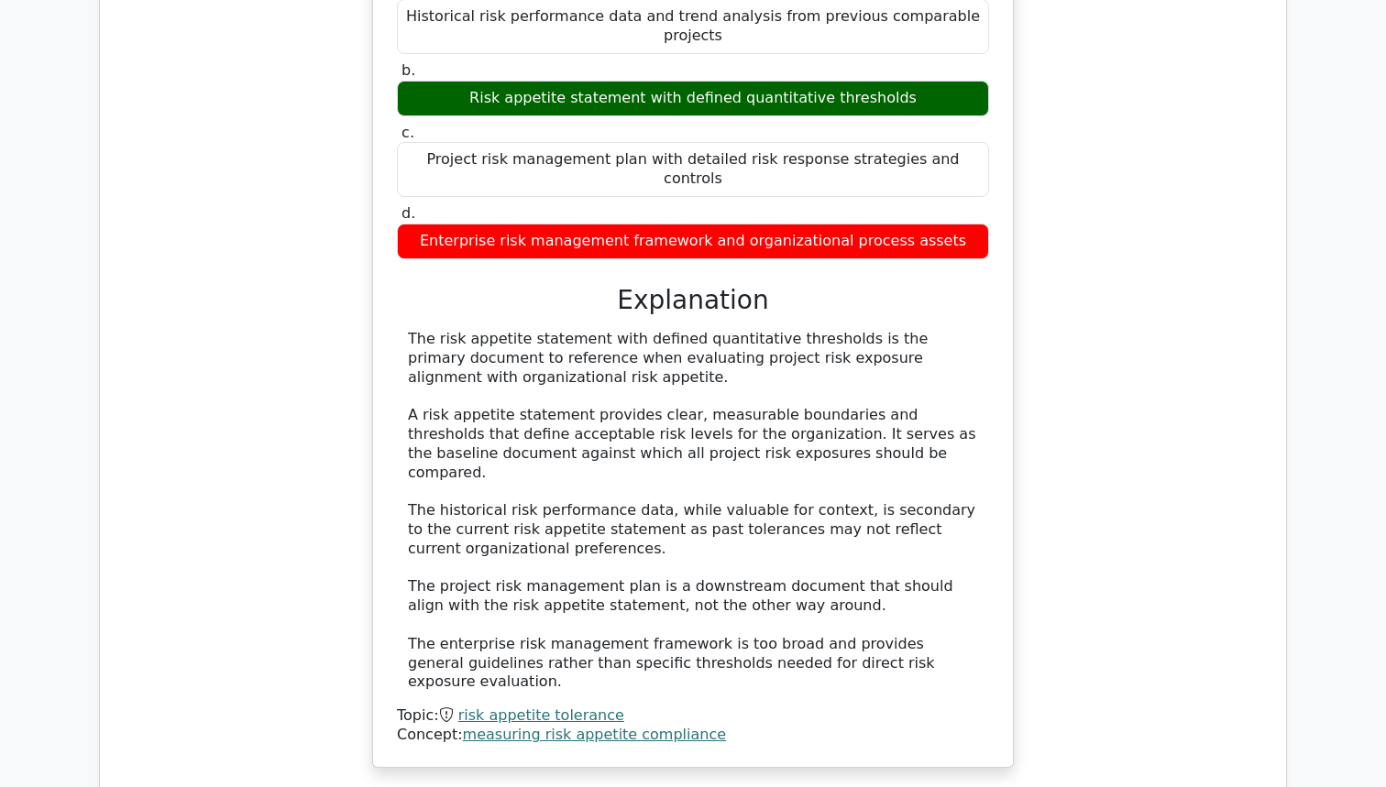
scroll to position [6068, 0]
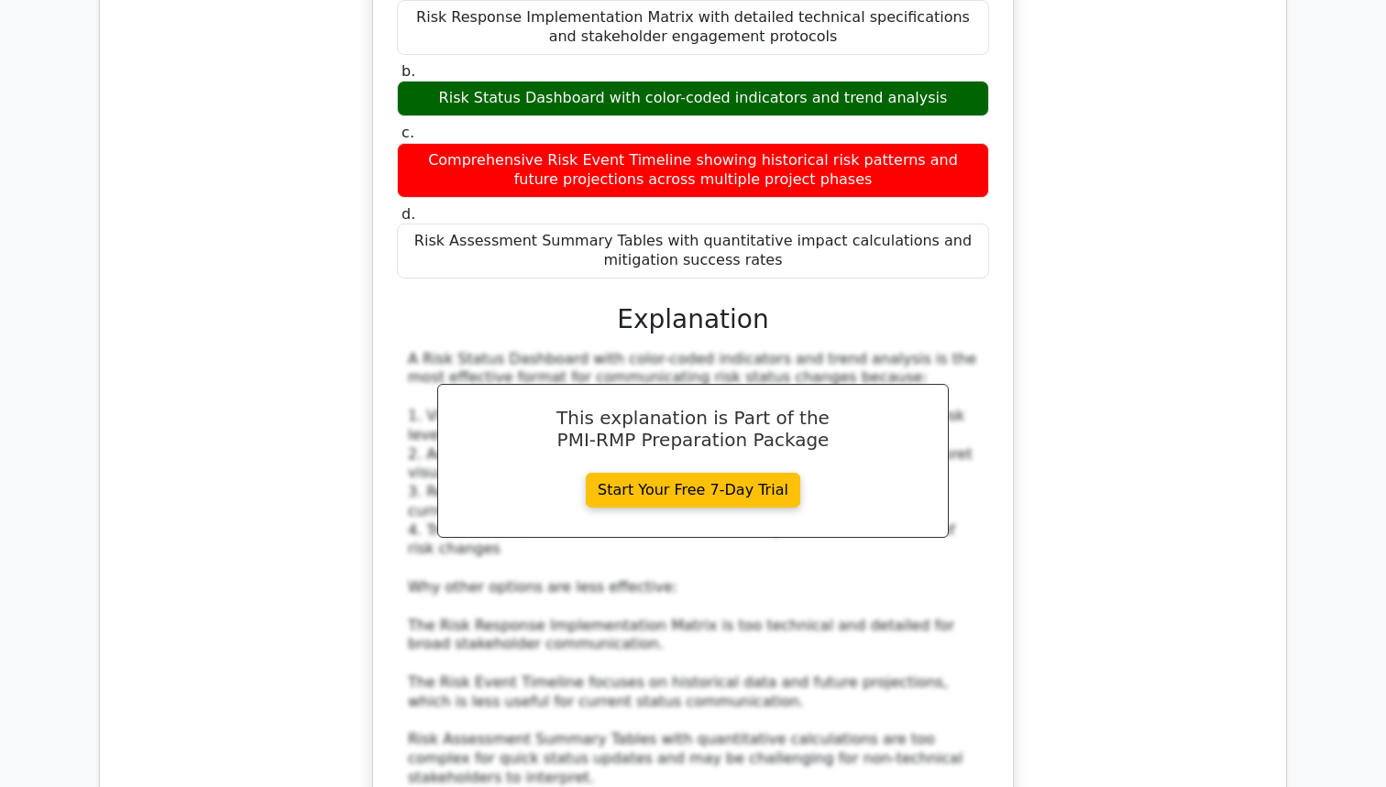
scroll to position [7090, 0]
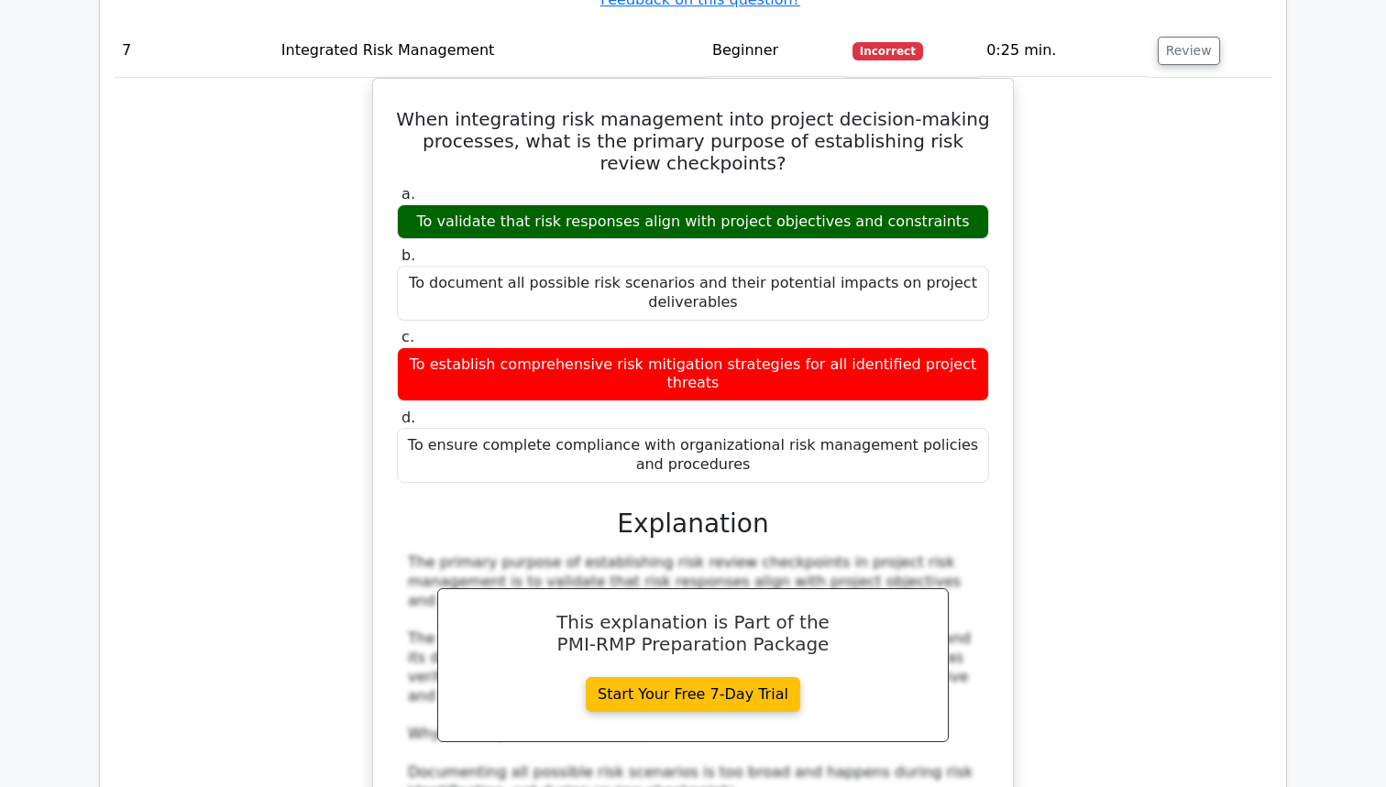
scroll to position [8007, 0]
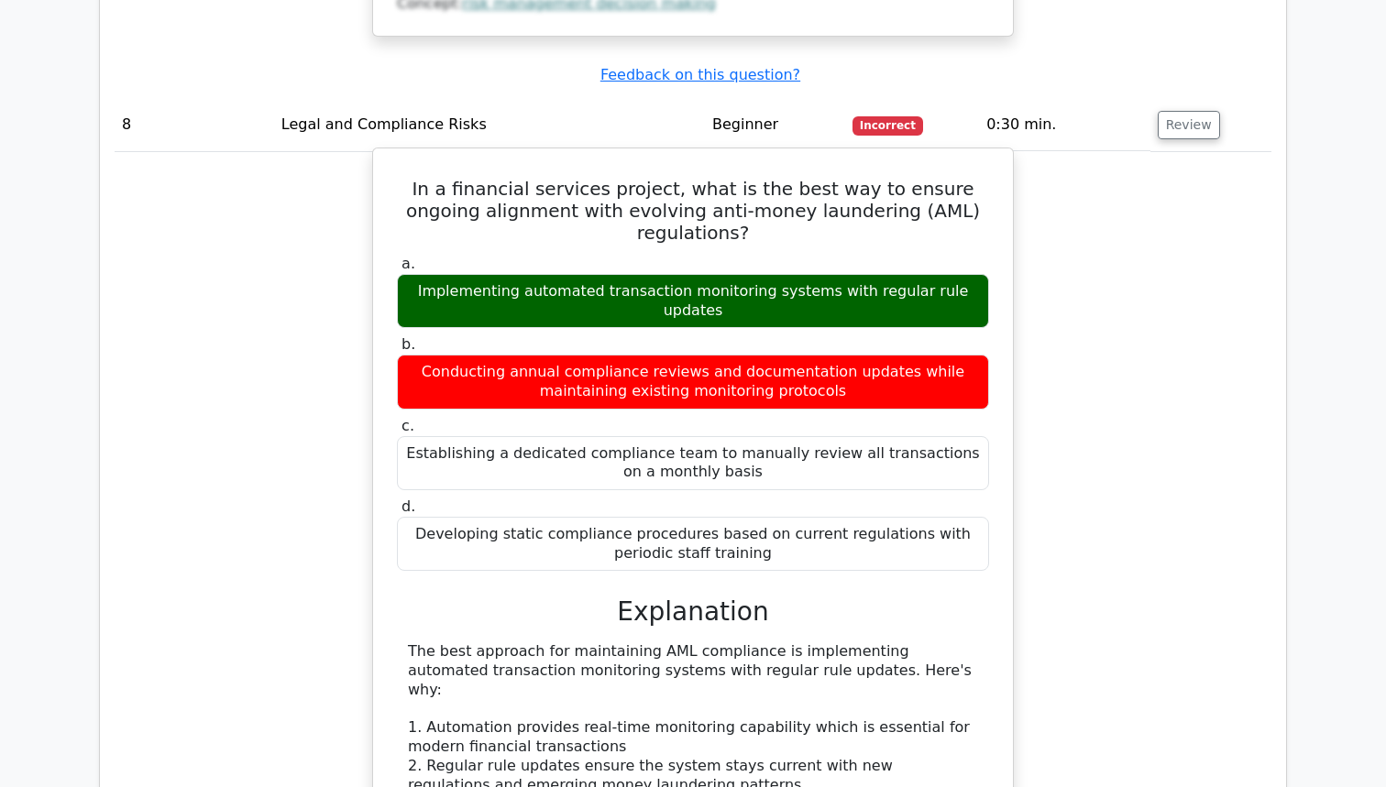
scroll to position [9090, 0]
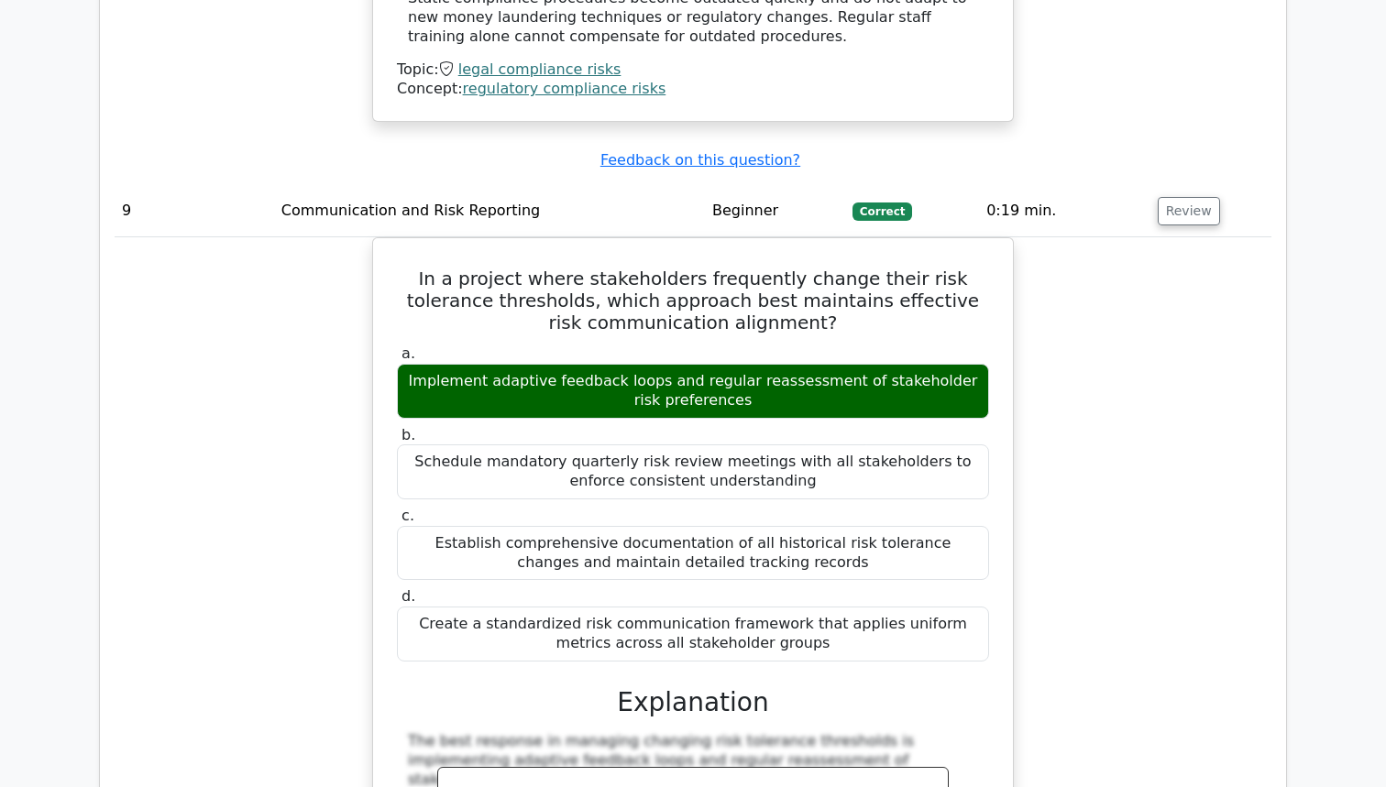
scroll to position [10104, 0]
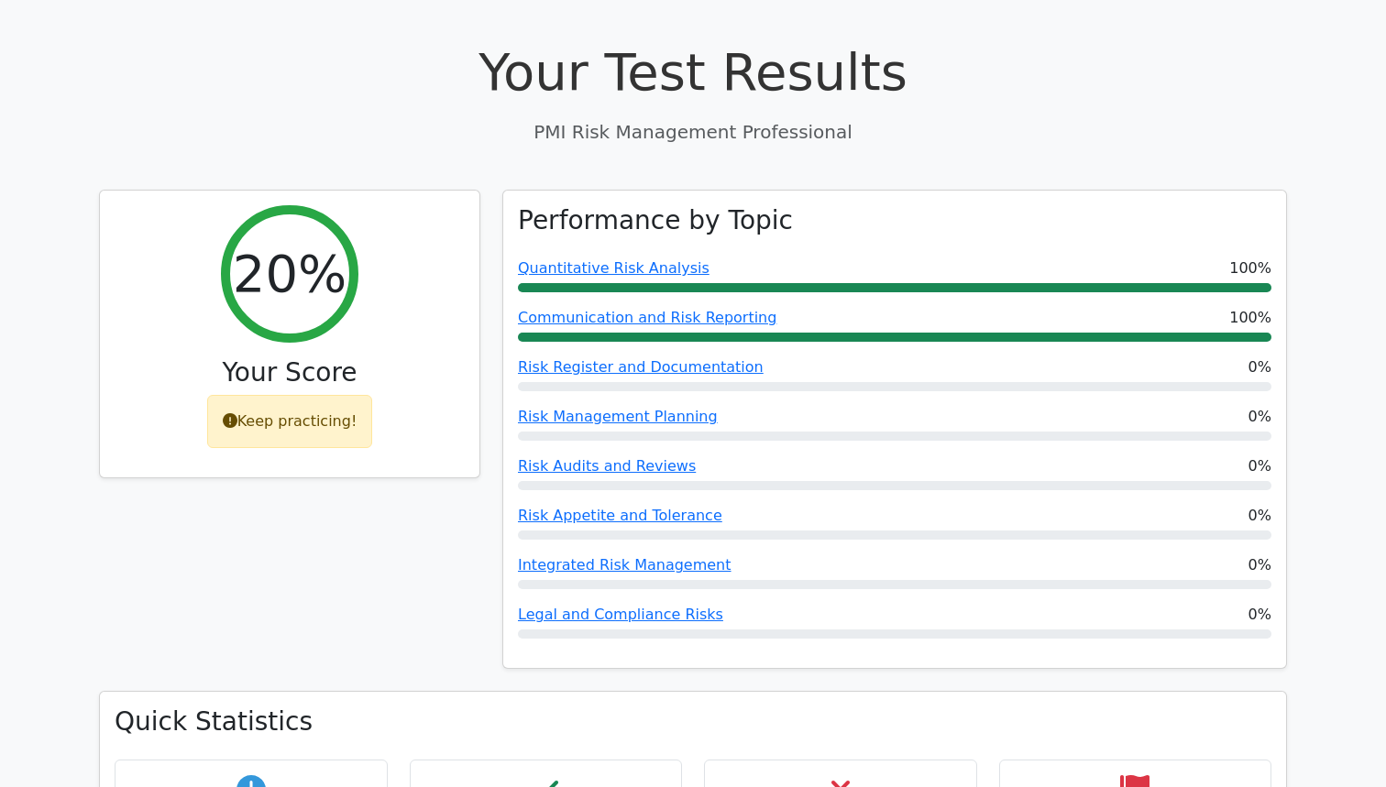
scroll to position [0, 0]
